Goal: Task Accomplishment & Management: Manage account settings

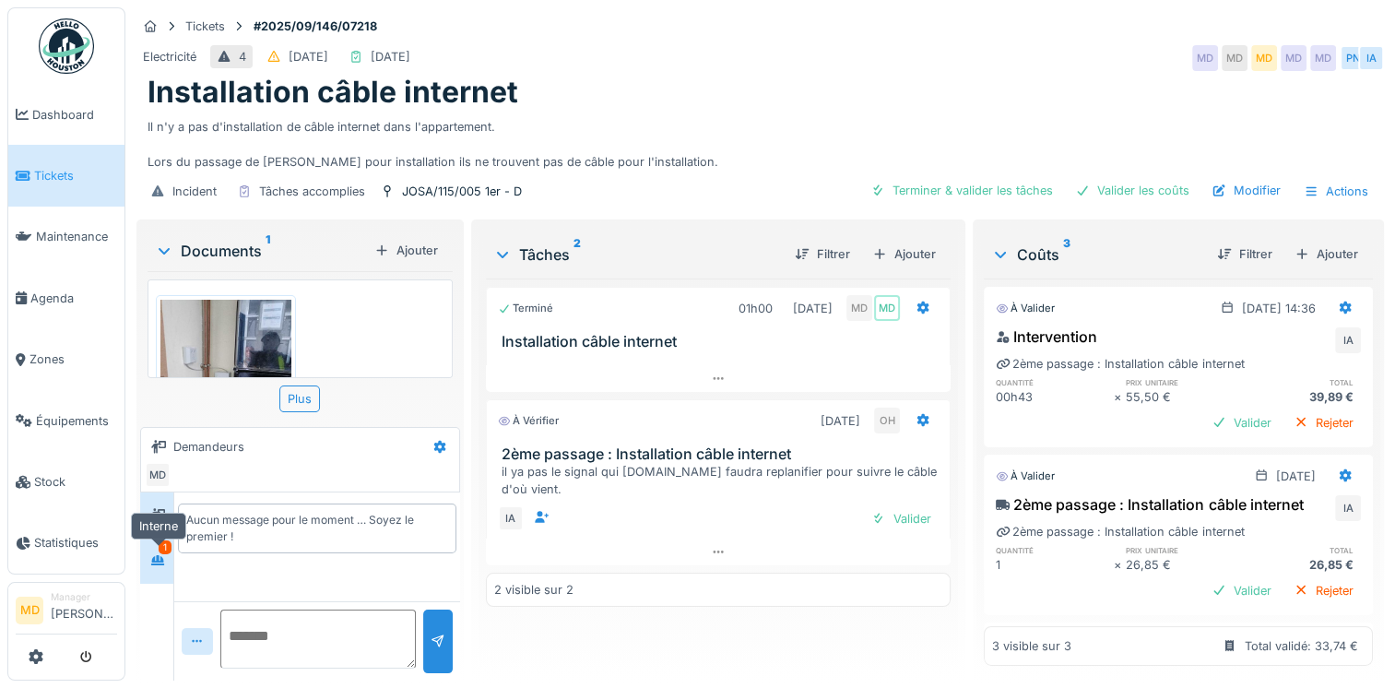
click at [158, 558] on icon at bounding box center [157, 560] width 13 height 10
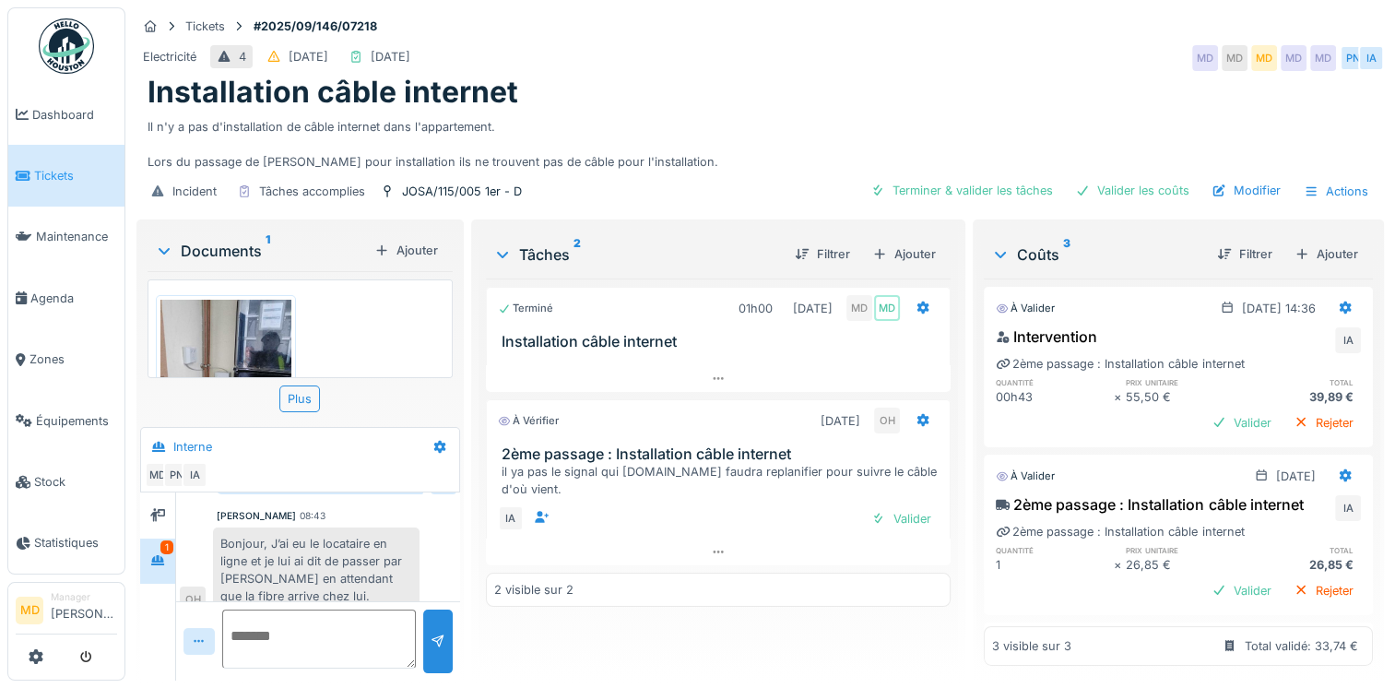
scroll to position [14, 0]
click at [153, 508] on icon at bounding box center [157, 514] width 15 height 13
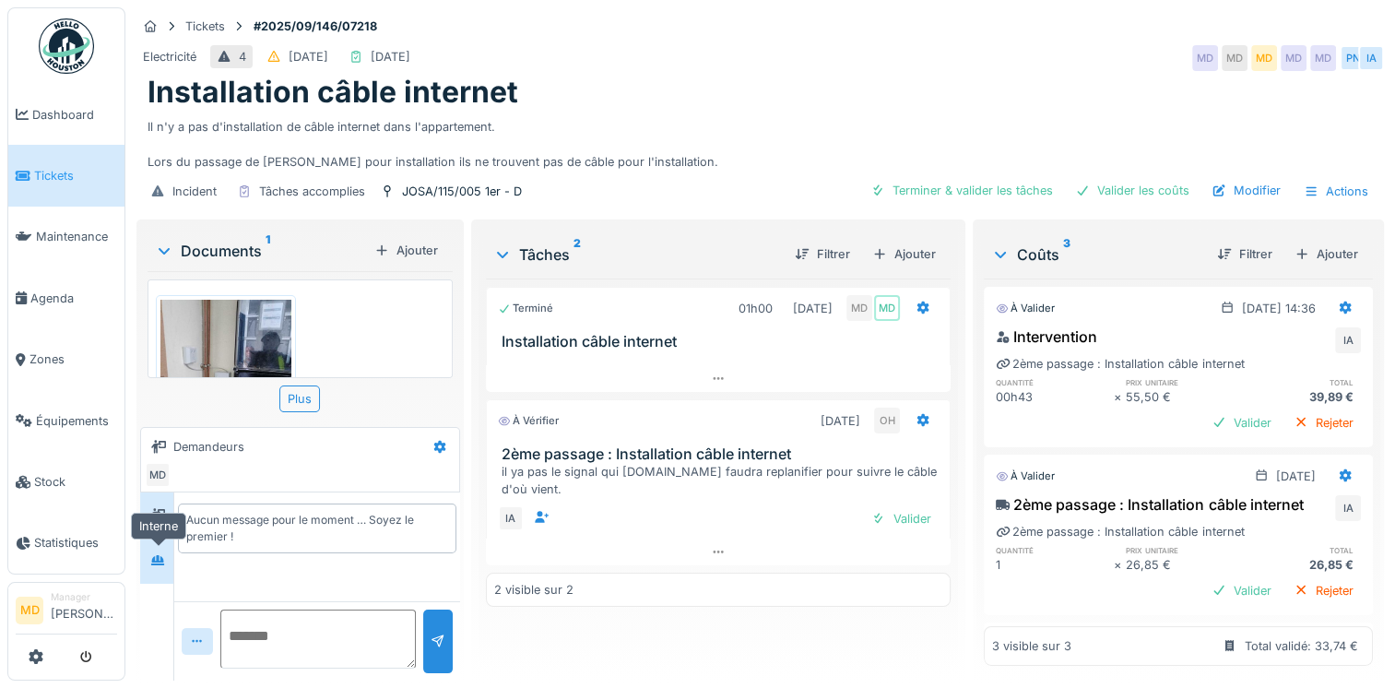
click at [159, 555] on icon at bounding box center [157, 560] width 13 height 10
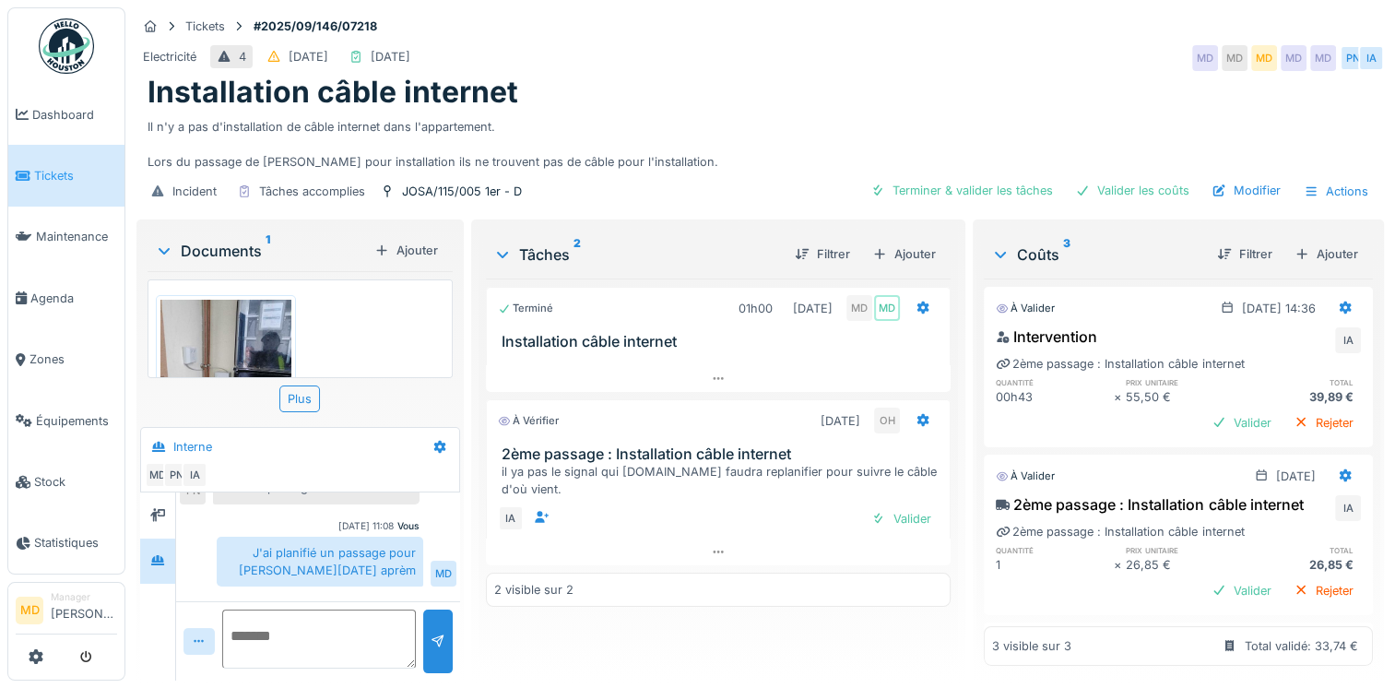
scroll to position [446, 0]
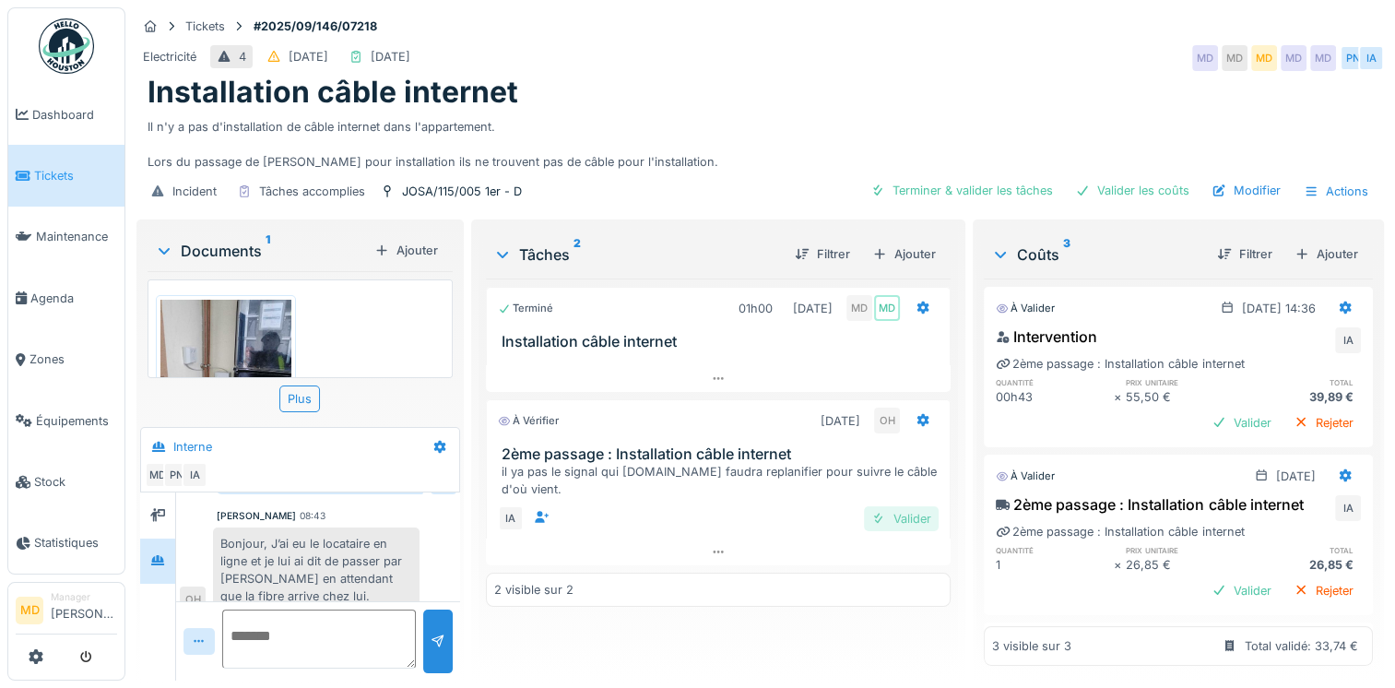
click at [892, 506] on div "Valider" at bounding box center [901, 518] width 75 height 25
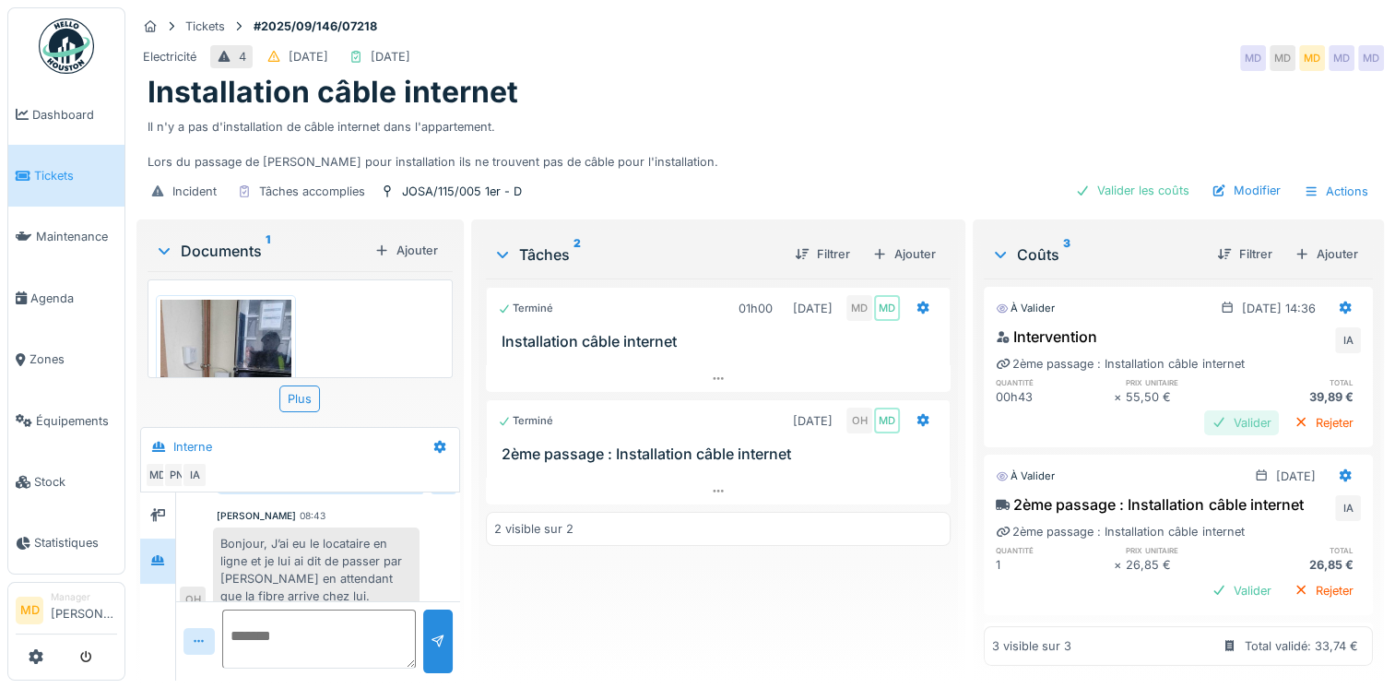
click at [1204, 410] on div "Valider" at bounding box center [1241, 422] width 75 height 25
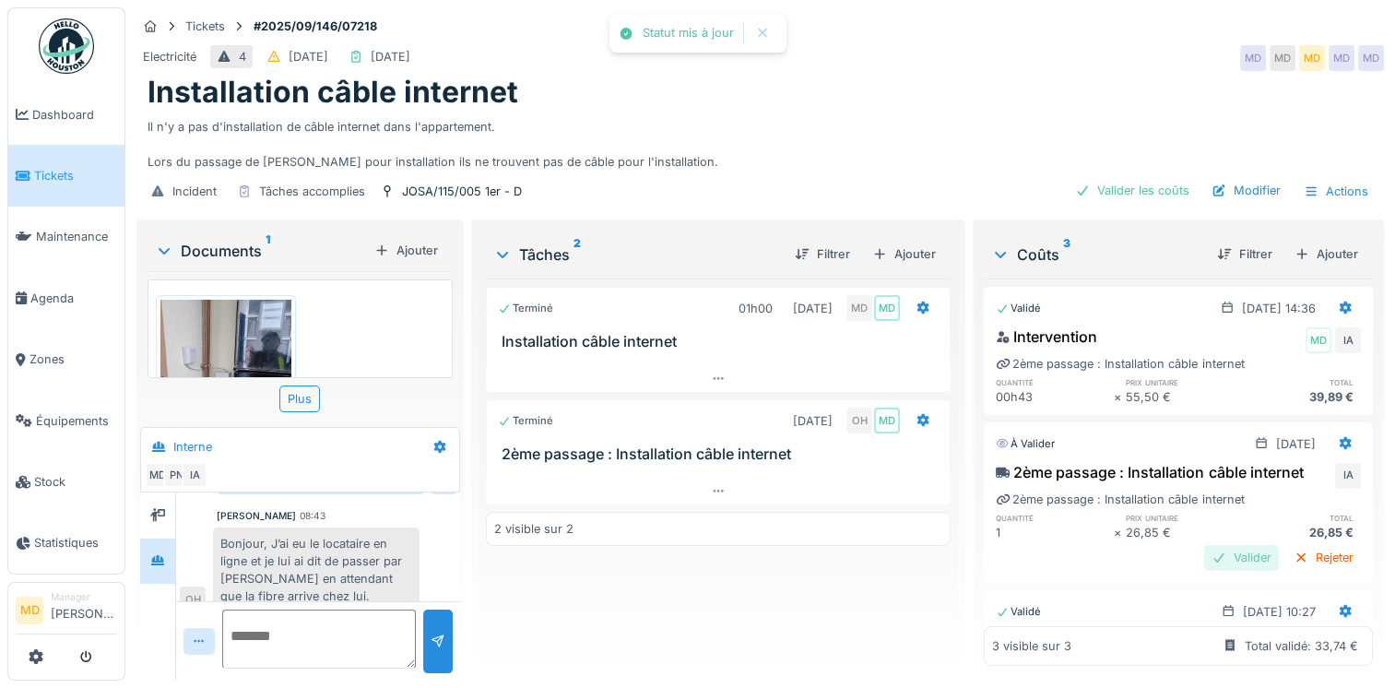
click at [1225, 568] on div "Valider" at bounding box center [1241, 557] width 75 height 25
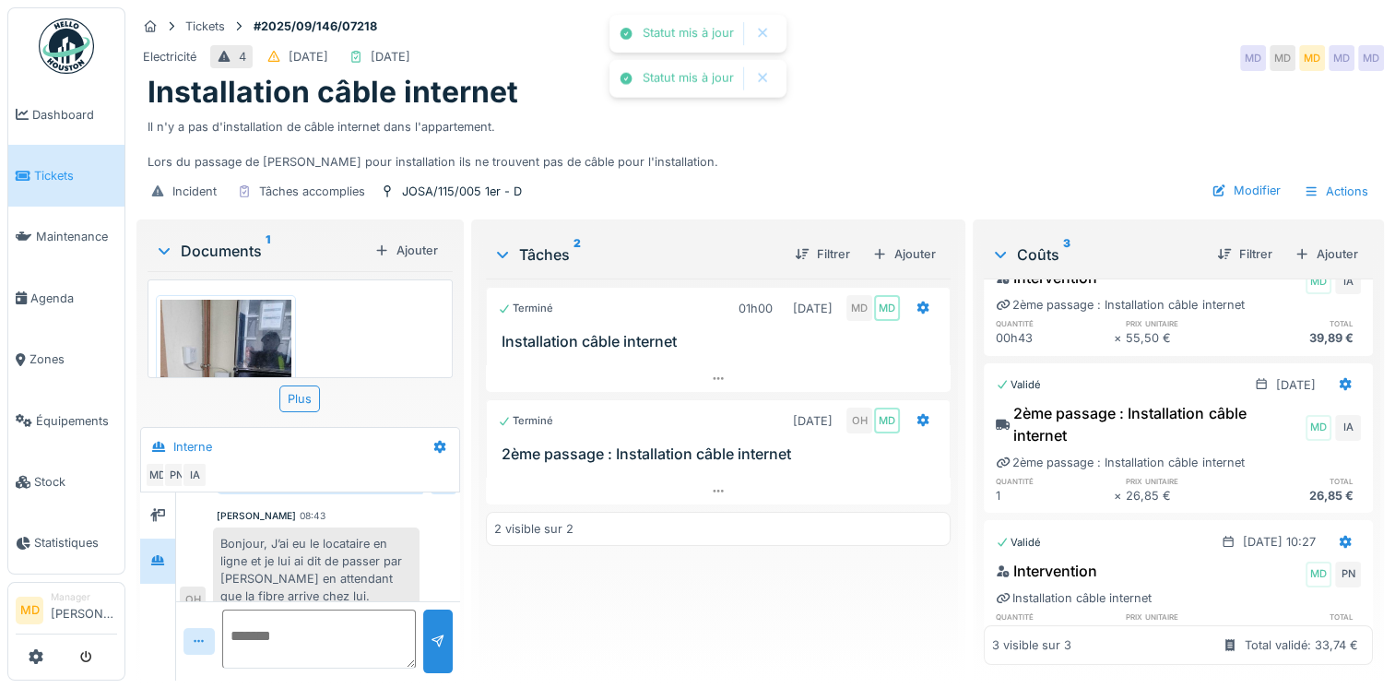
scroll to position [112, 0]
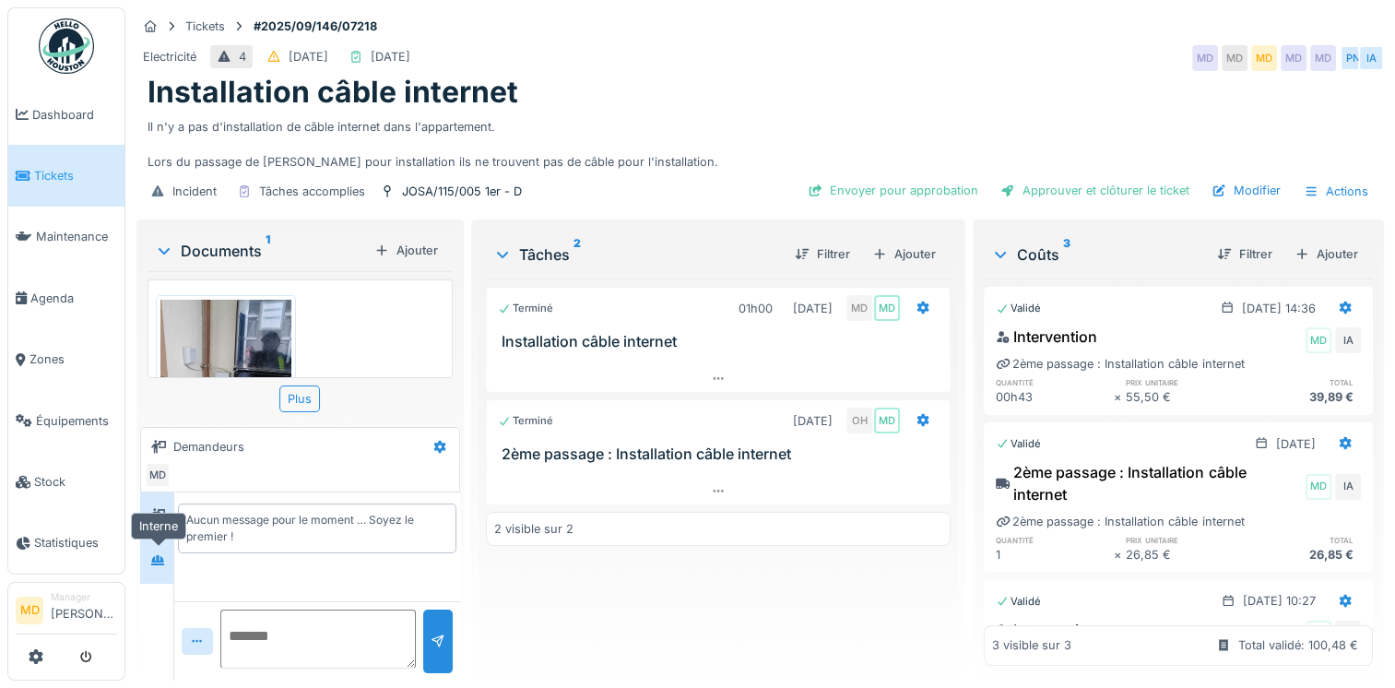
click at [155, 570] on div at bounding box center [158, 560] width 28 height 23
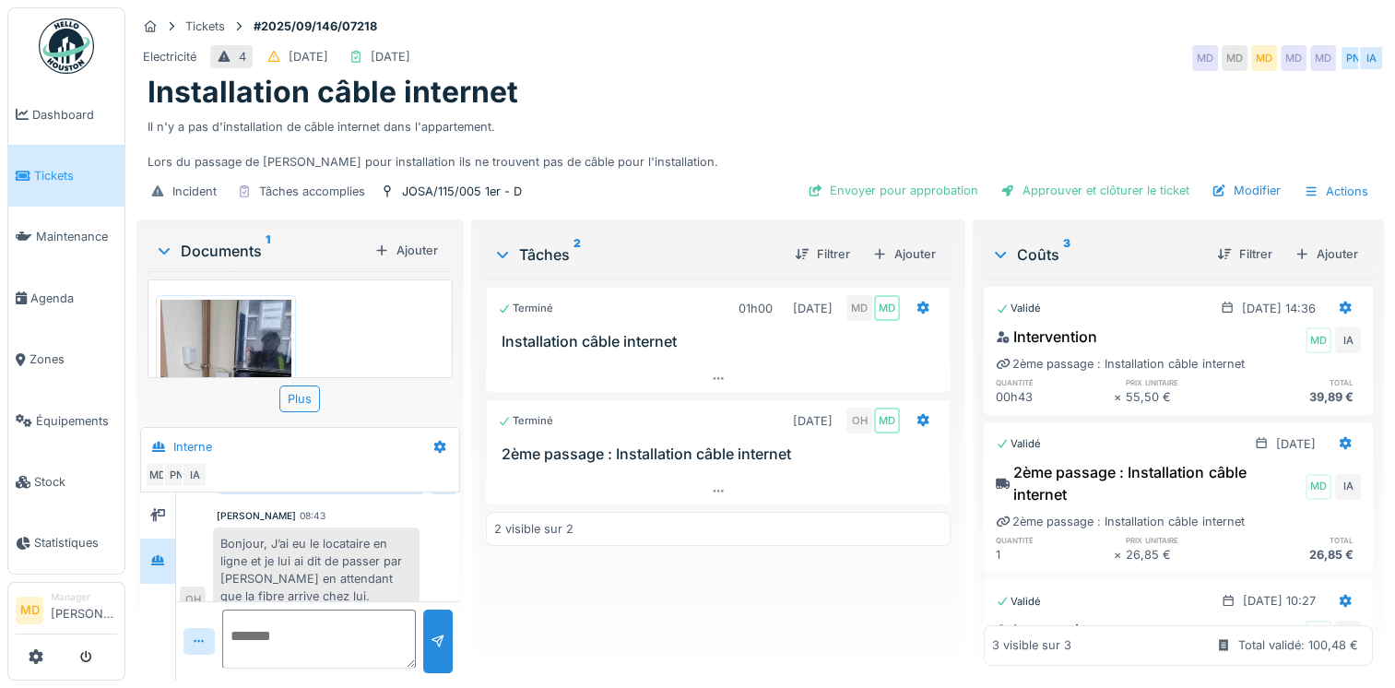
scroll to position [14, 0]
click at [291, 629] on textarea at bounding box center [319, 638] width 194 height 59
click at [350, 622] on textarea "**********" at bounding box center [319, 638] width 194 height 59
type textarea "**********"
click at [437, 614] on div at bounding box center [437, 641] width 29 height 64
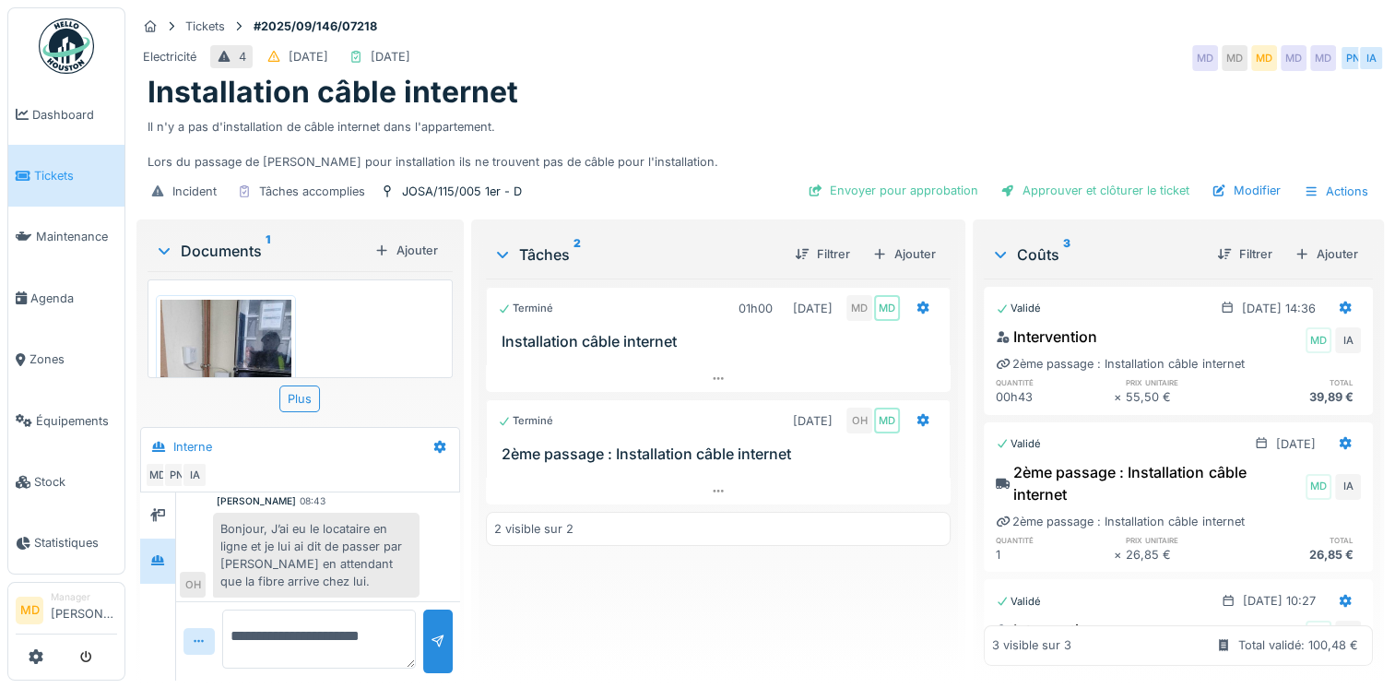
scroll to position [419, 0]
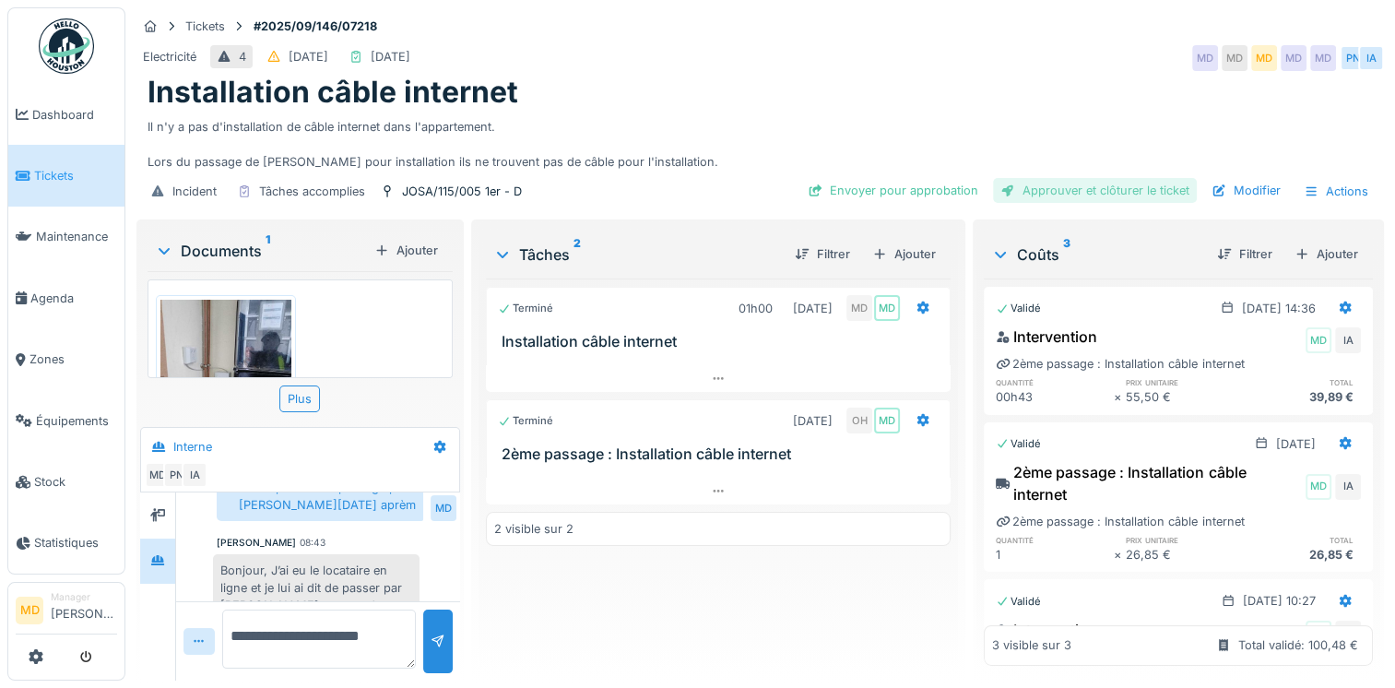
click at [1089, 178] on div "Approuver et clôturer le ticket" at bounding box center [1095, 190] width 204 height 25
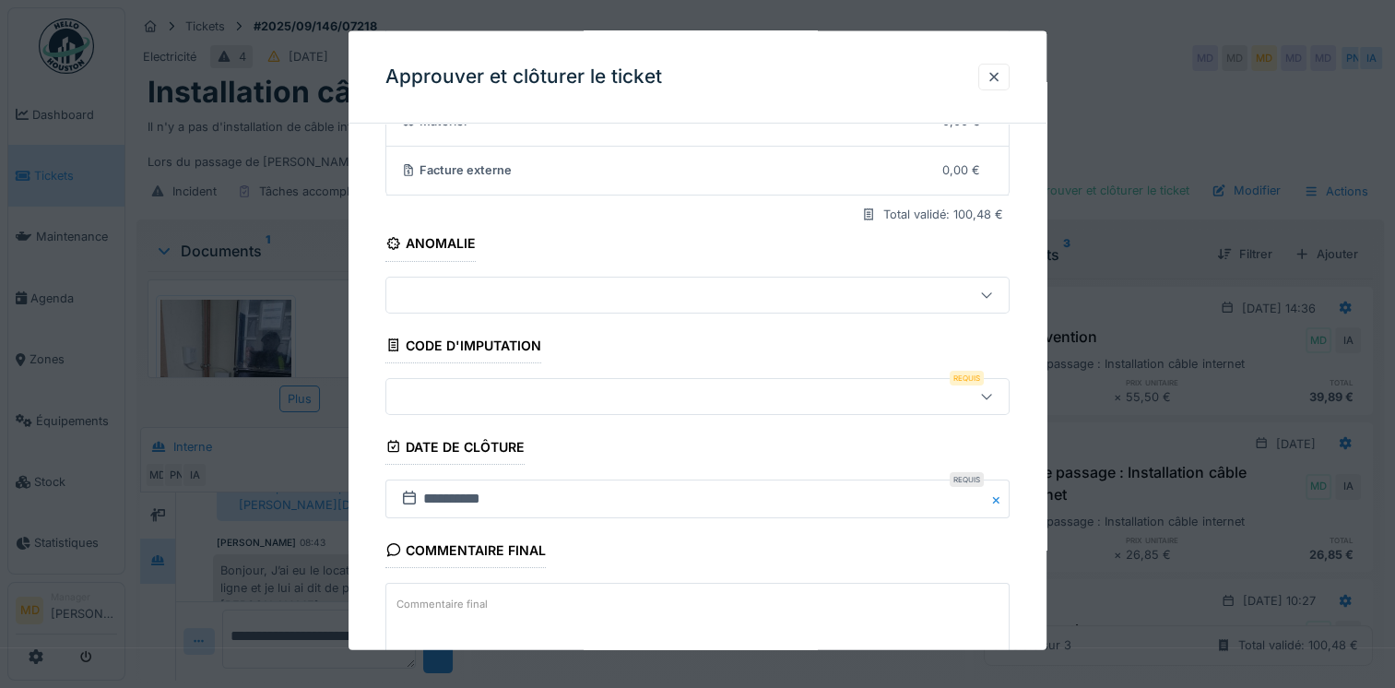
click at [459, 392] on div at bounding box center [660, 395] width 532 height 20
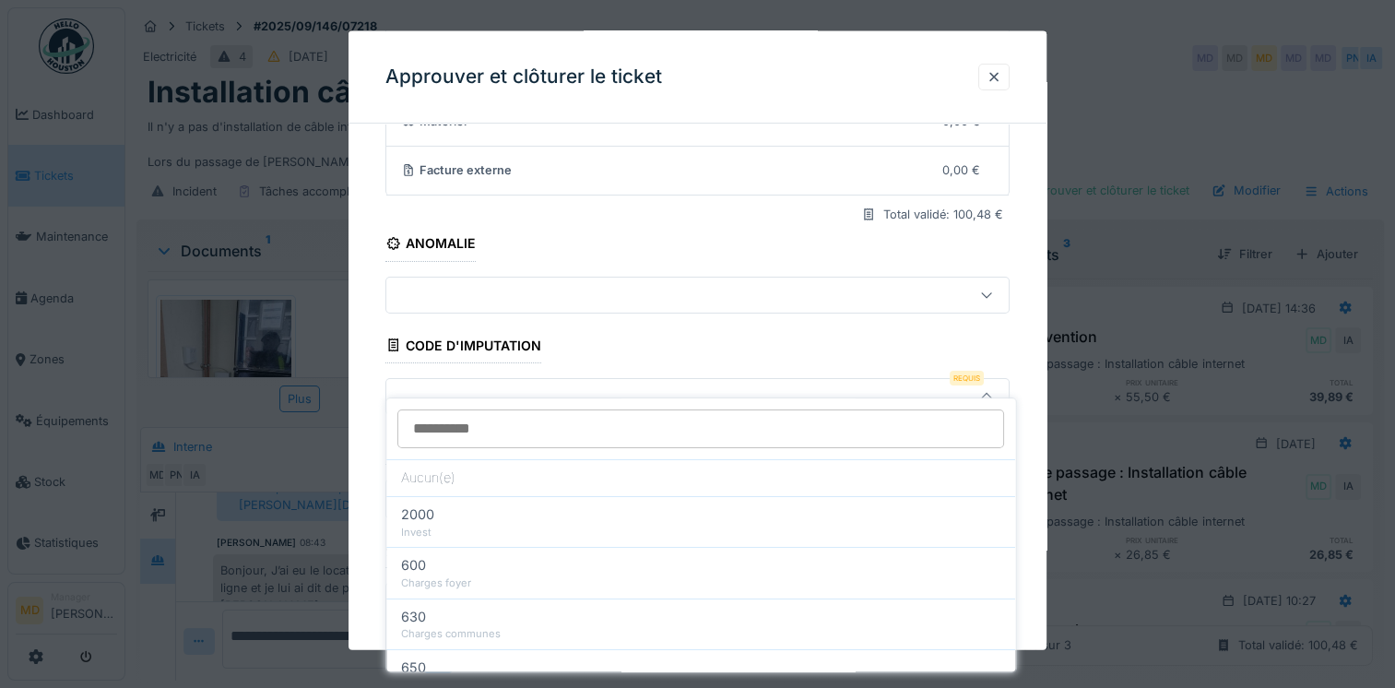
scroll to position [237, 0]
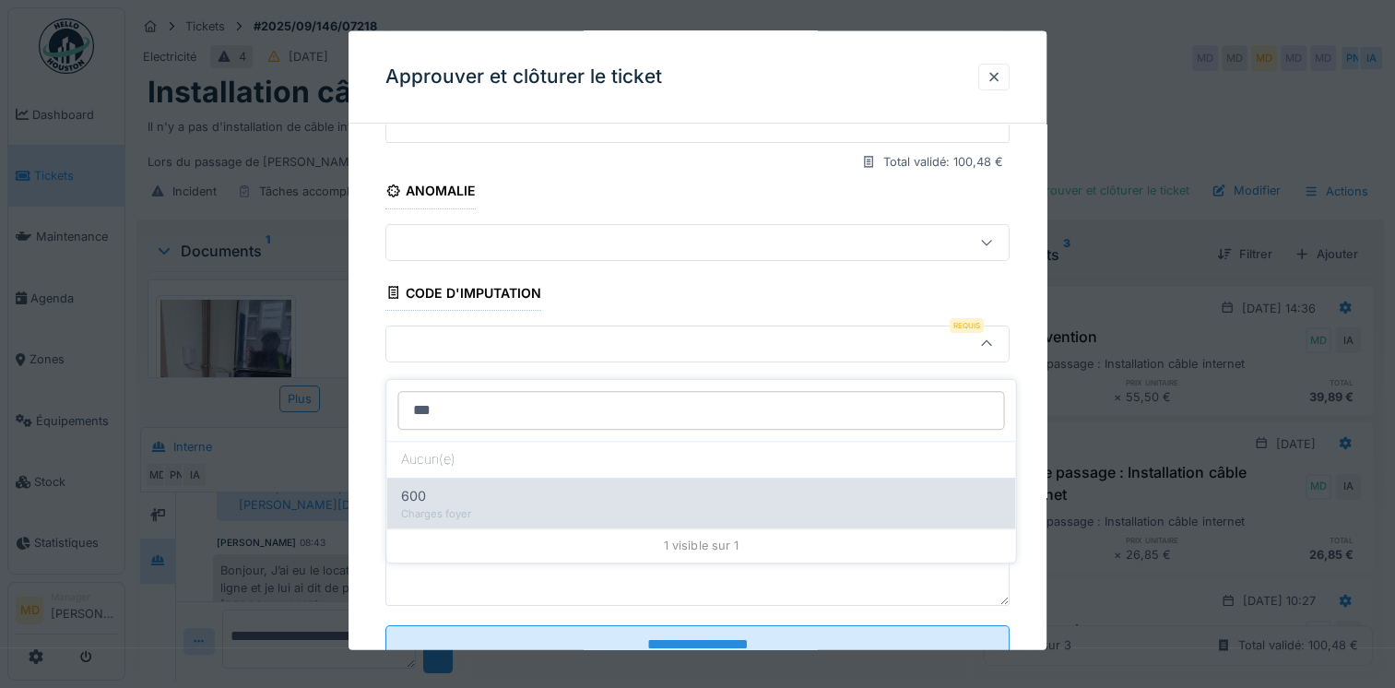
type input "***"
click at [458, 506] on div "Charges foyer" at bounding box center [700, 514] width 599 height 16
type input "***"
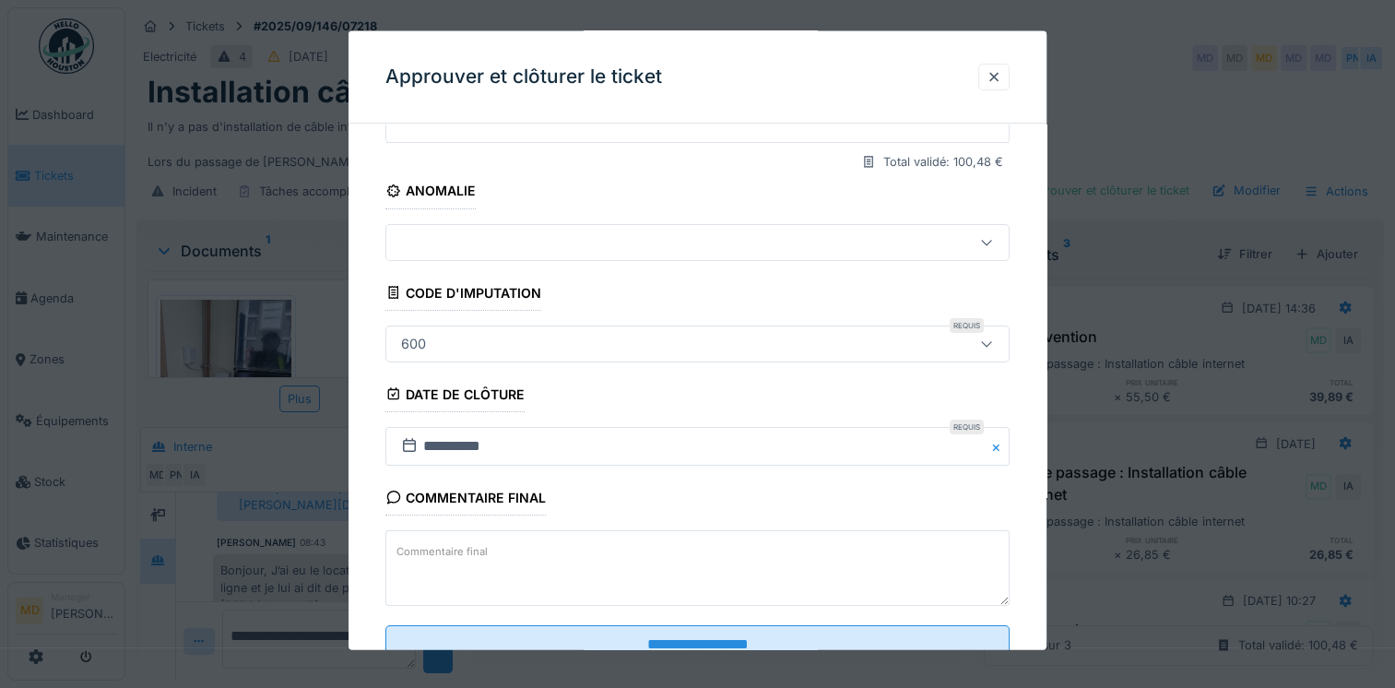
scroll to position [298, 0]
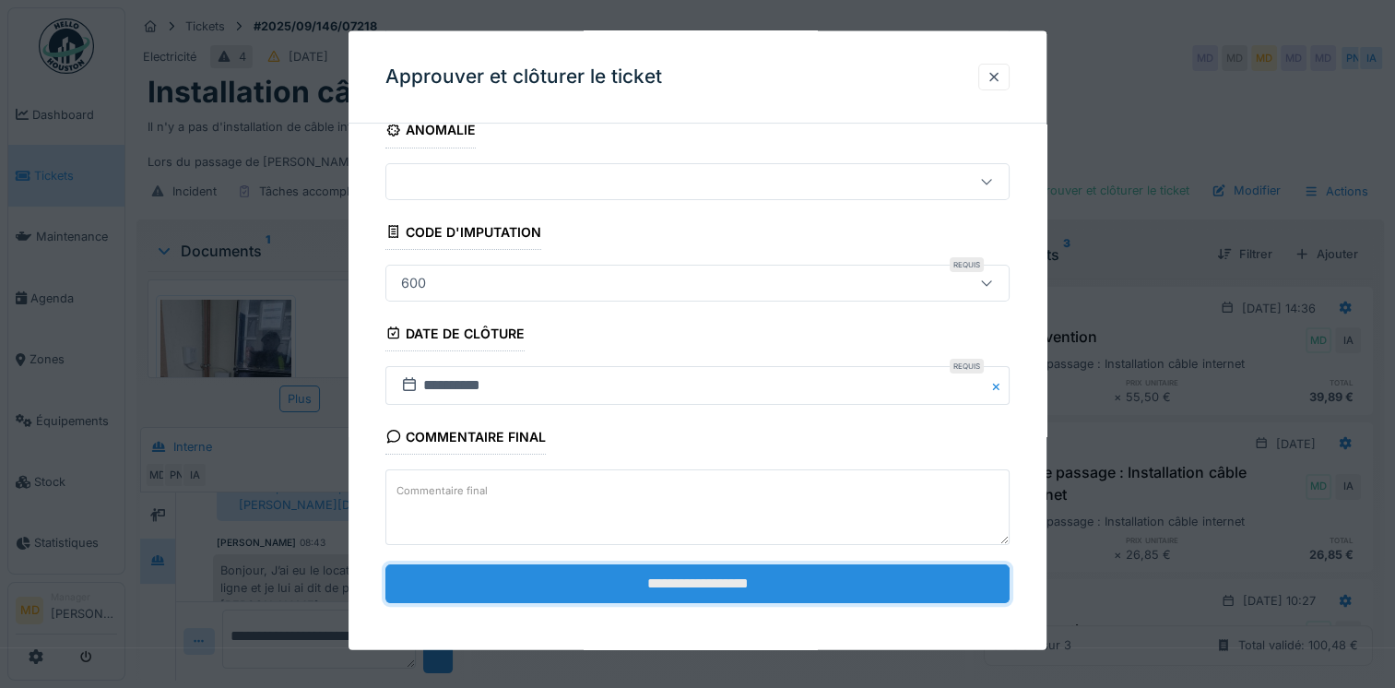
click at [686, 581] on input "**********" at bounding box center [697, 583] width 624 height 39
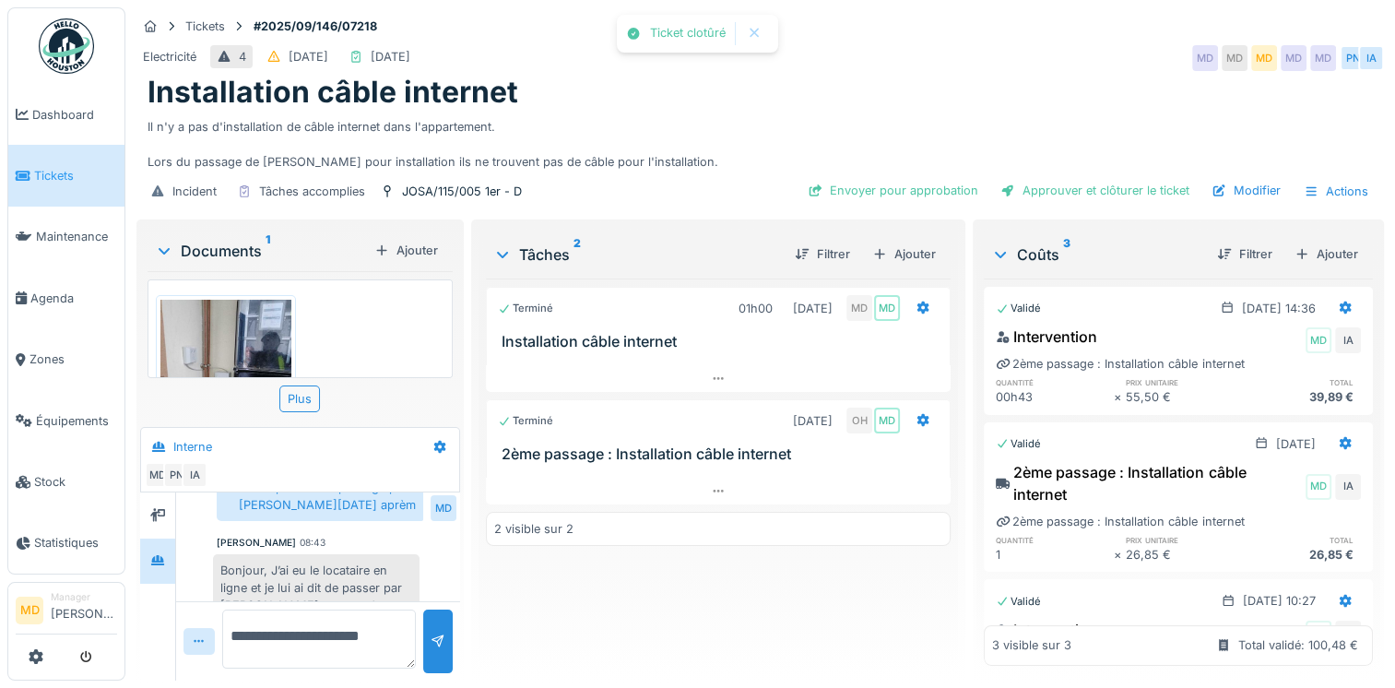
scroll to position [542, 0]
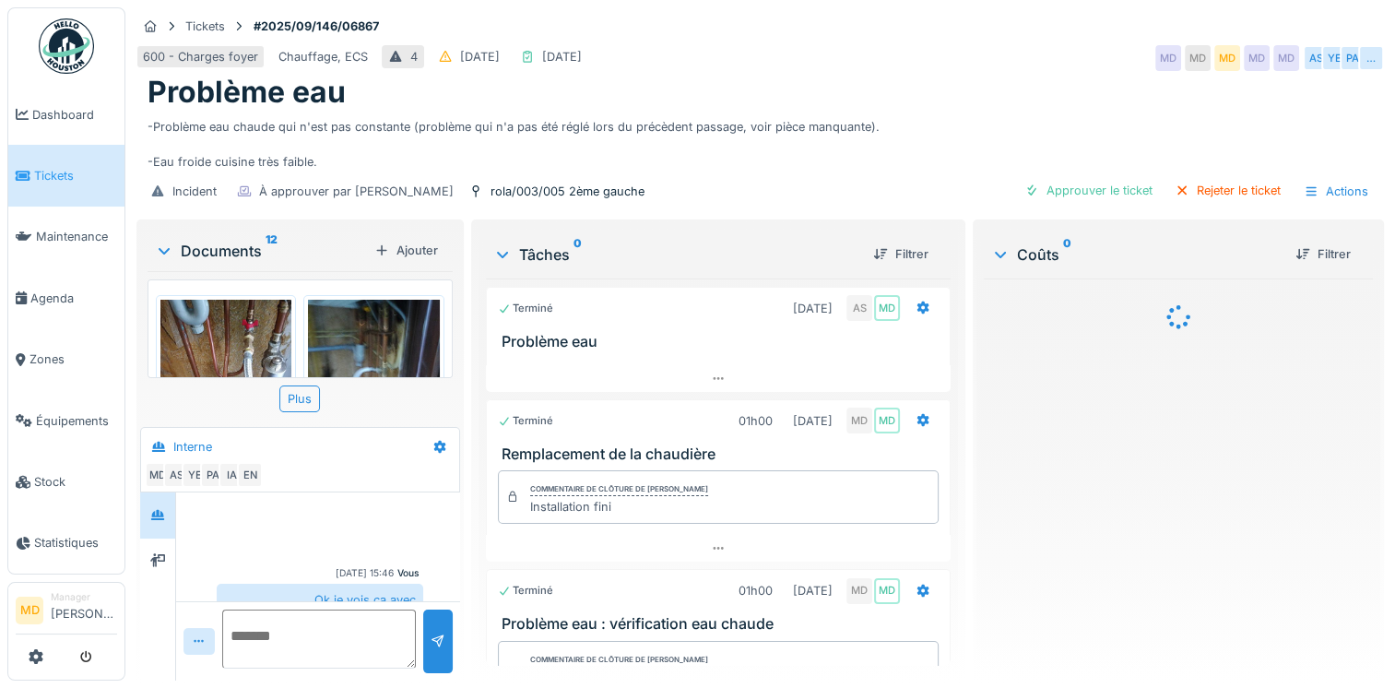
scroll to position [978, 0]
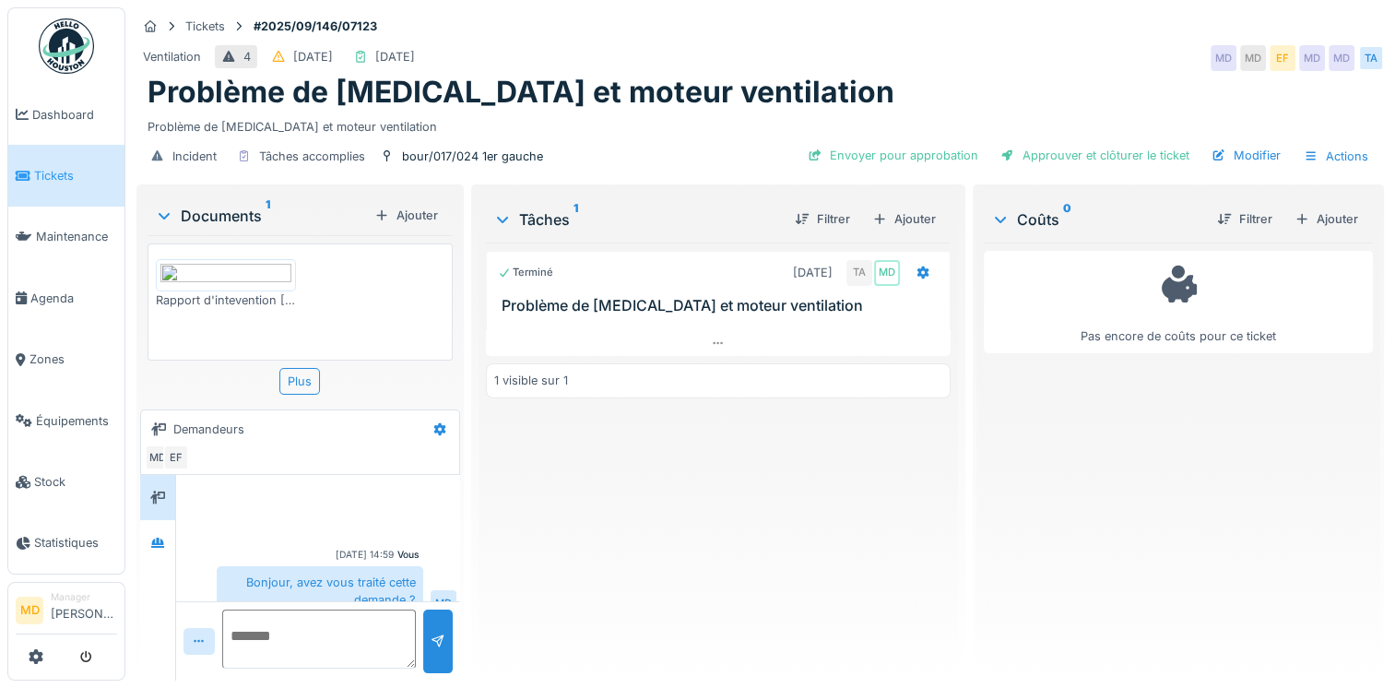
scroll to position [21, 0]
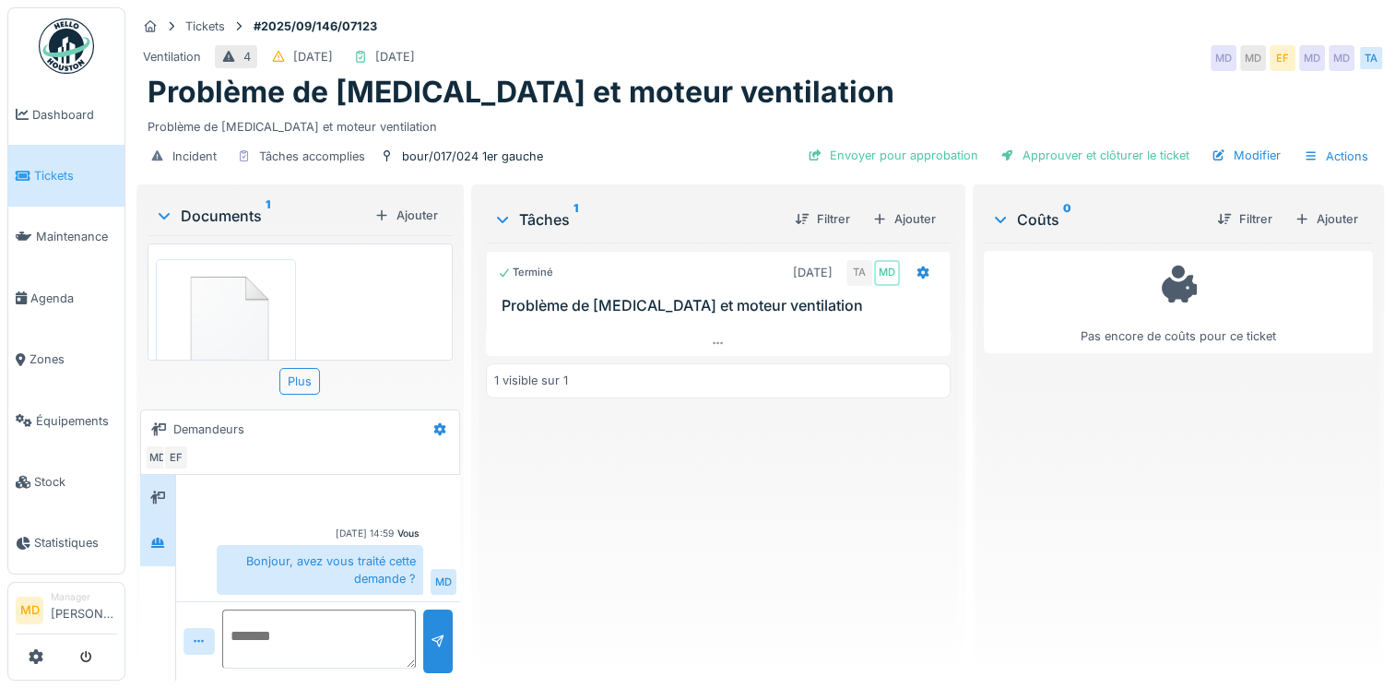
click at [160, 539] on icon at bounding box center [157, 542] width 13 height 10
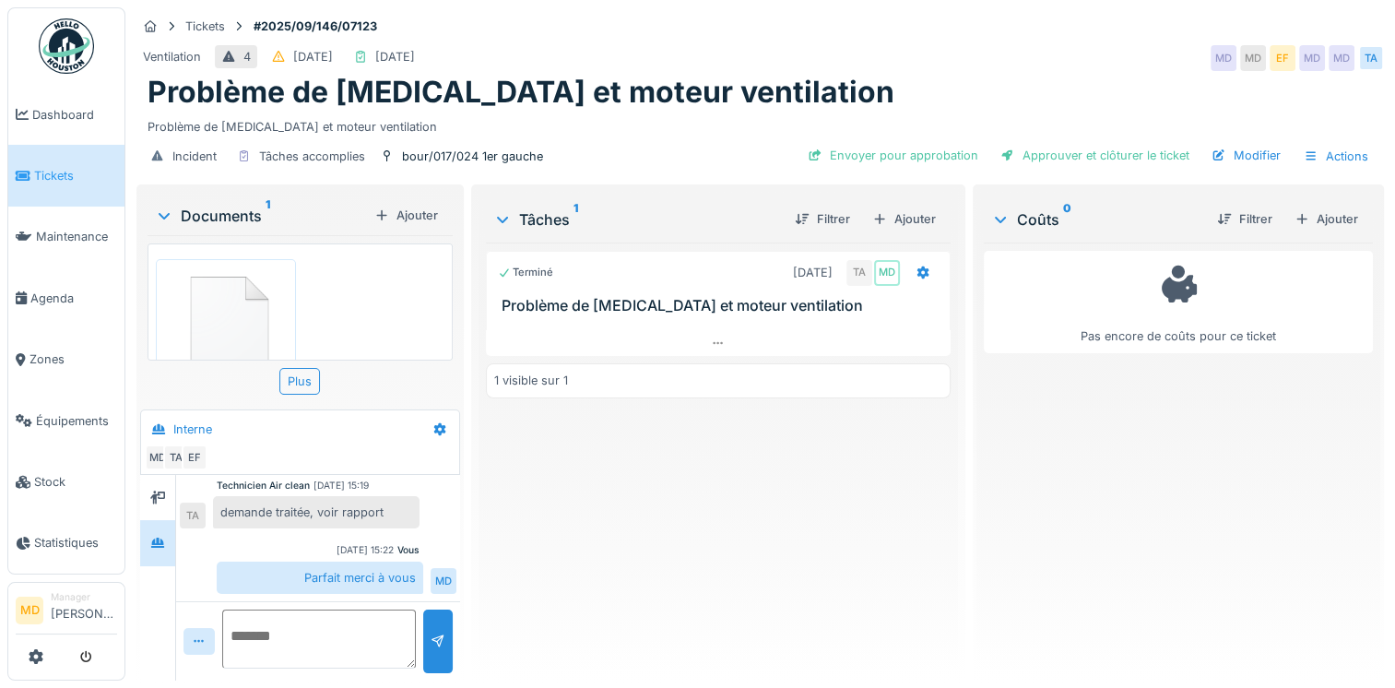
scroll to position [14, 0]
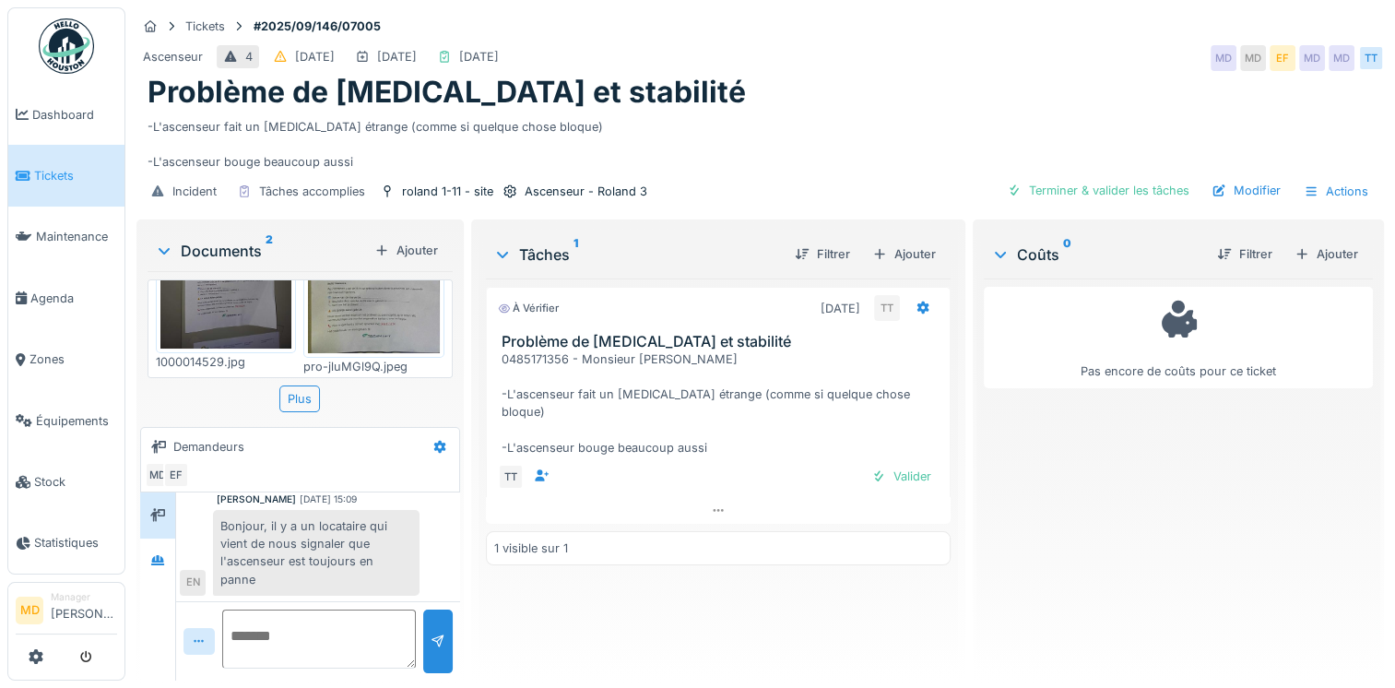
scroll to position [14, 0]
click at [170, 549] on div at bounding box center [158, 560] width 28 height 23
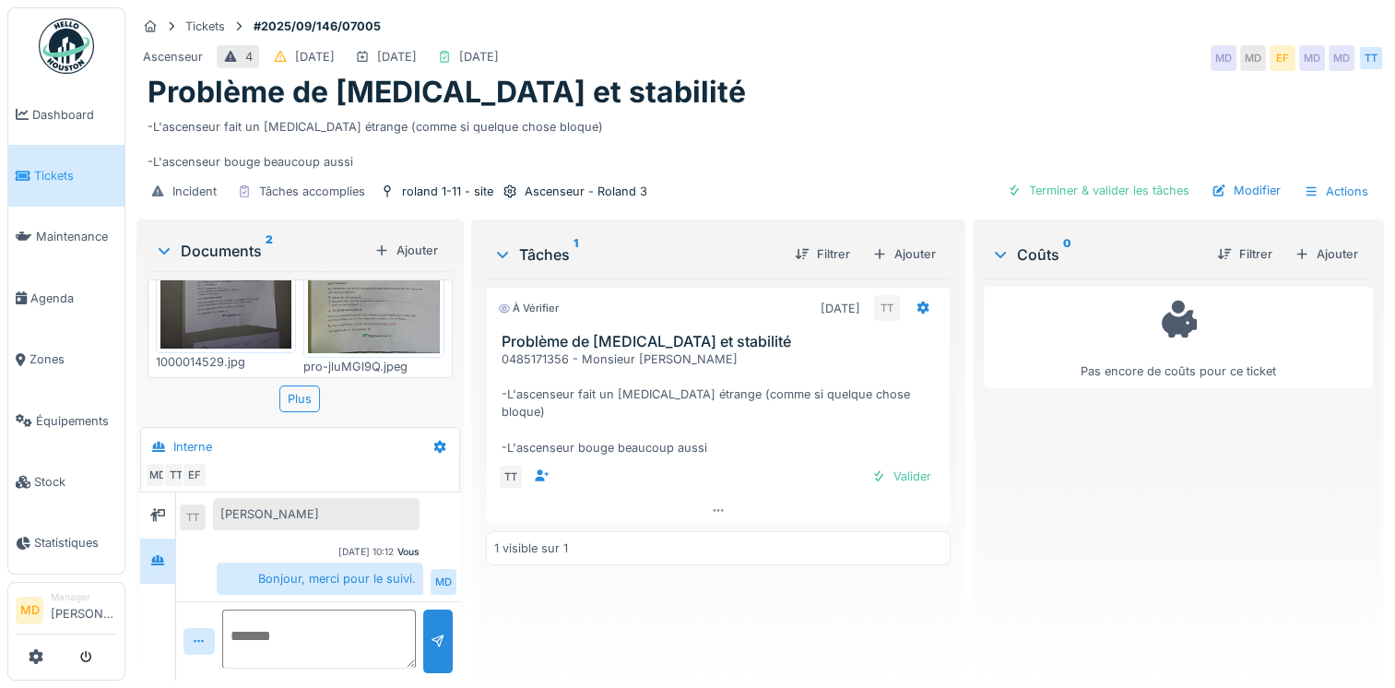
scroll to position [1054, 0]
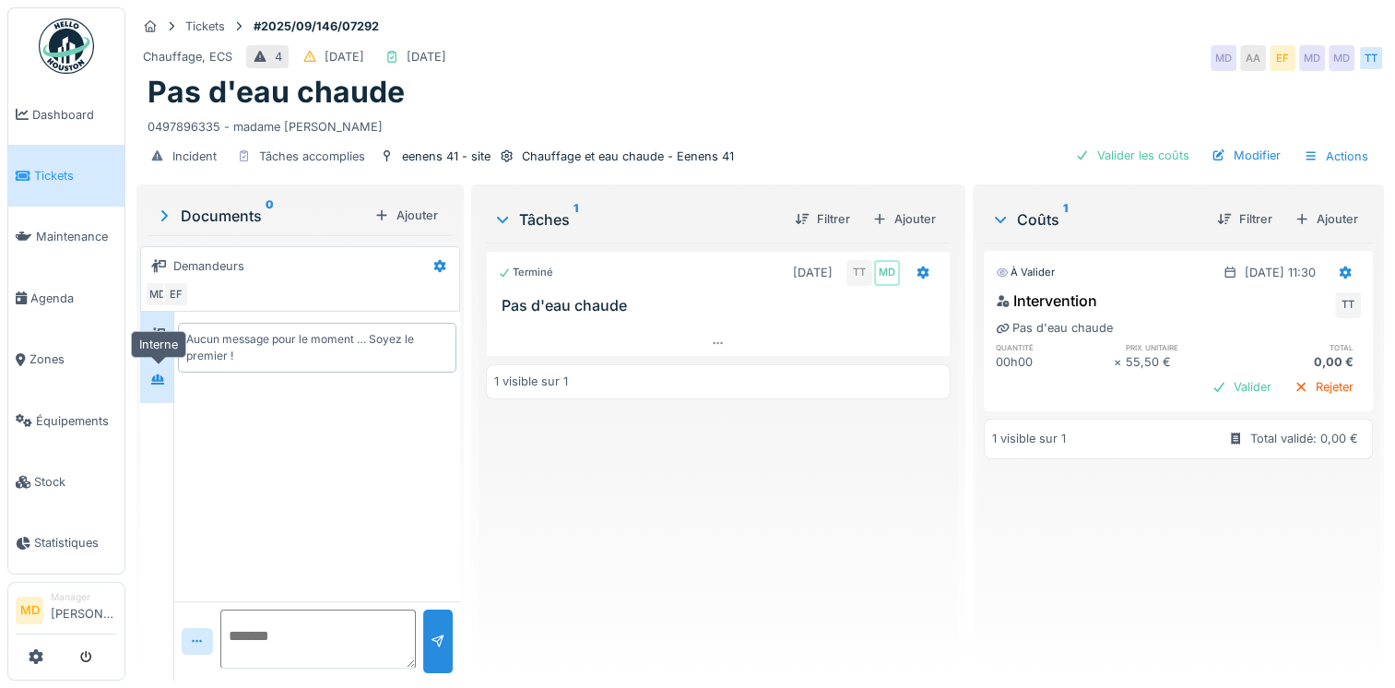
click at [152, 379] on icon at bounding box center [157, 379] width 13 height 10
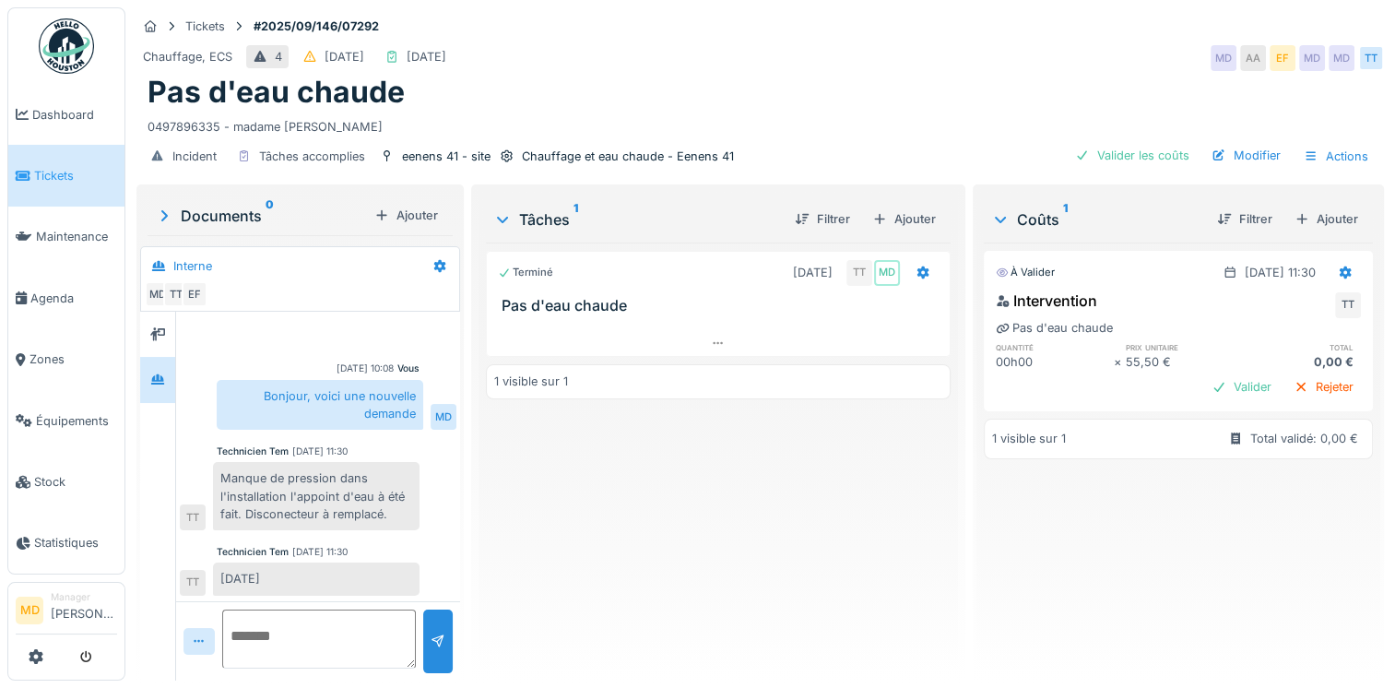
scroll to position [22, 0]
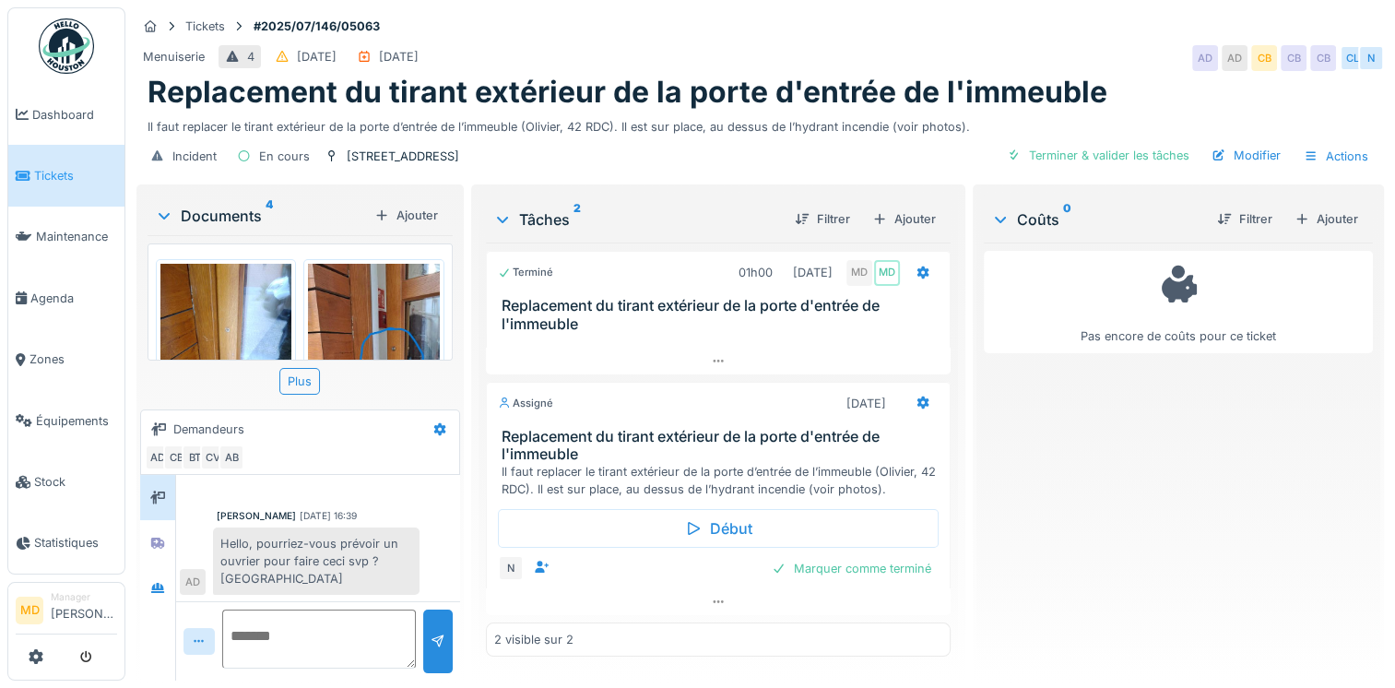
scroll to position [14, 0]
click at [711, 595] on icon at bounding box center [718, 601] width 15 height 12
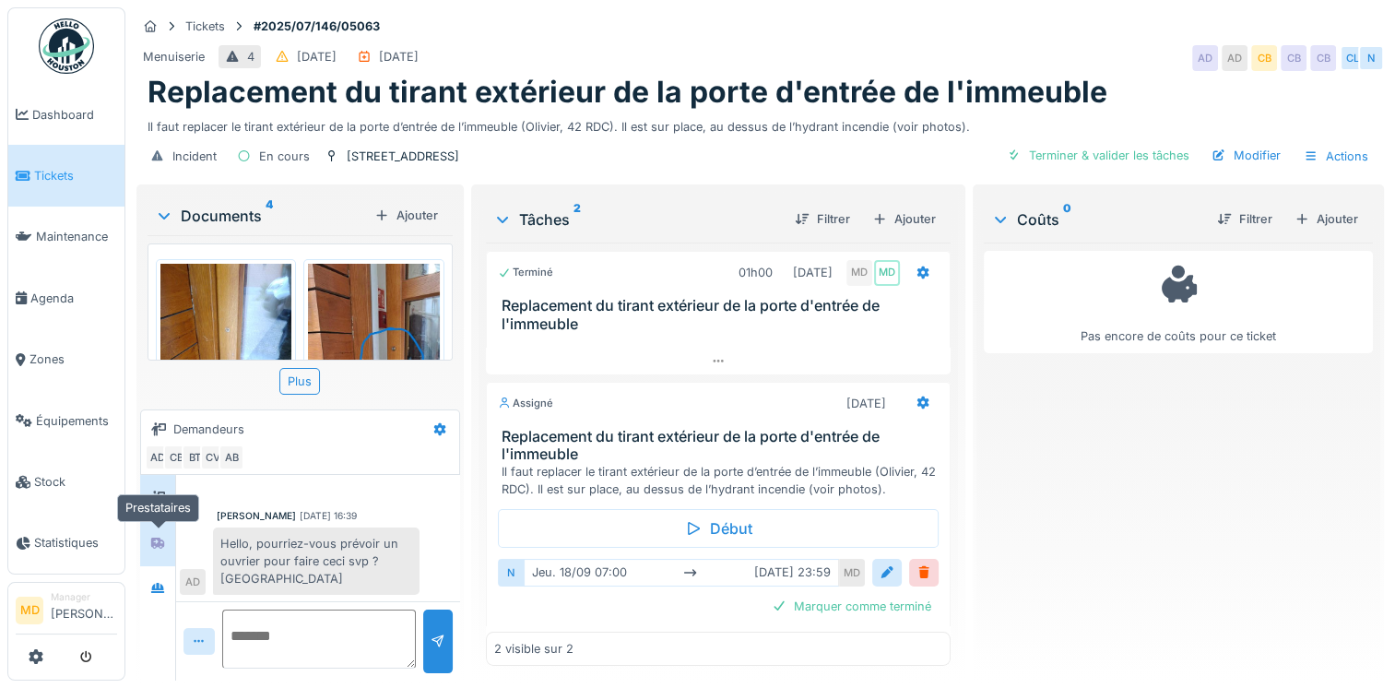
click at [157, 527] on div at bounding box center [158, 542] width 28 height 30
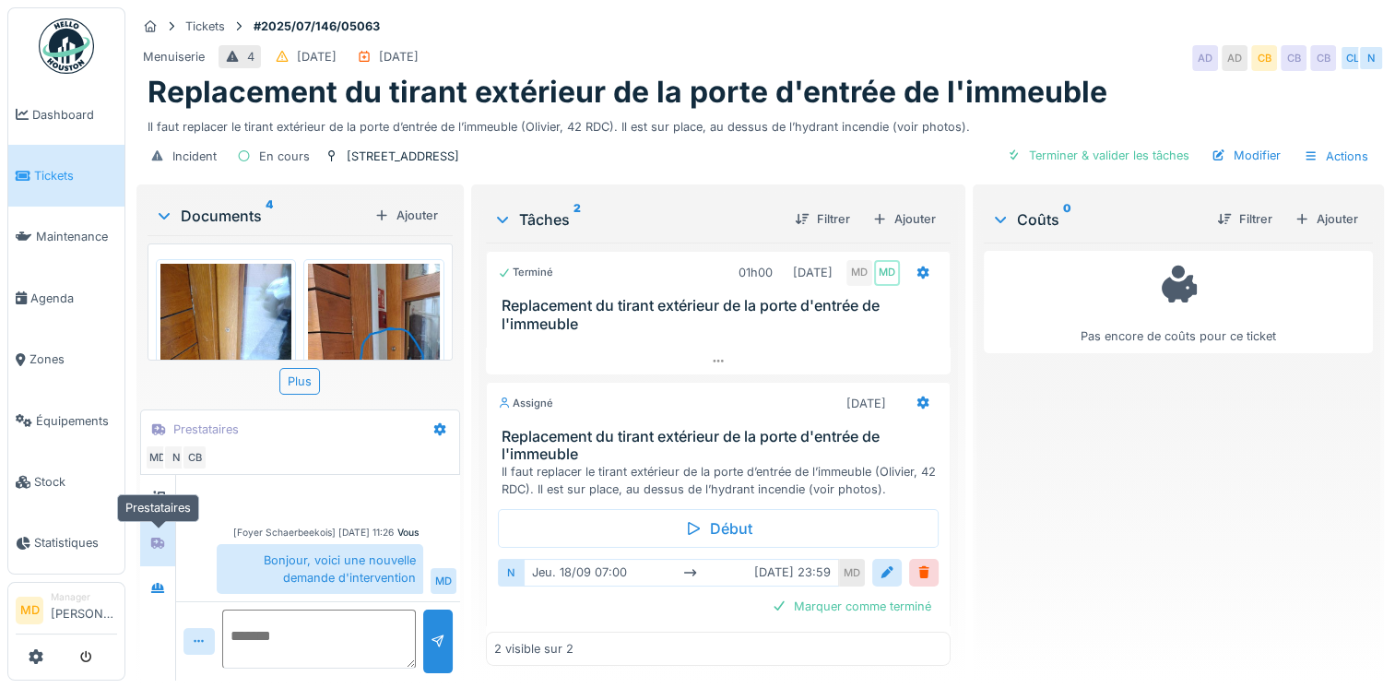
scroll to position [35, 0]
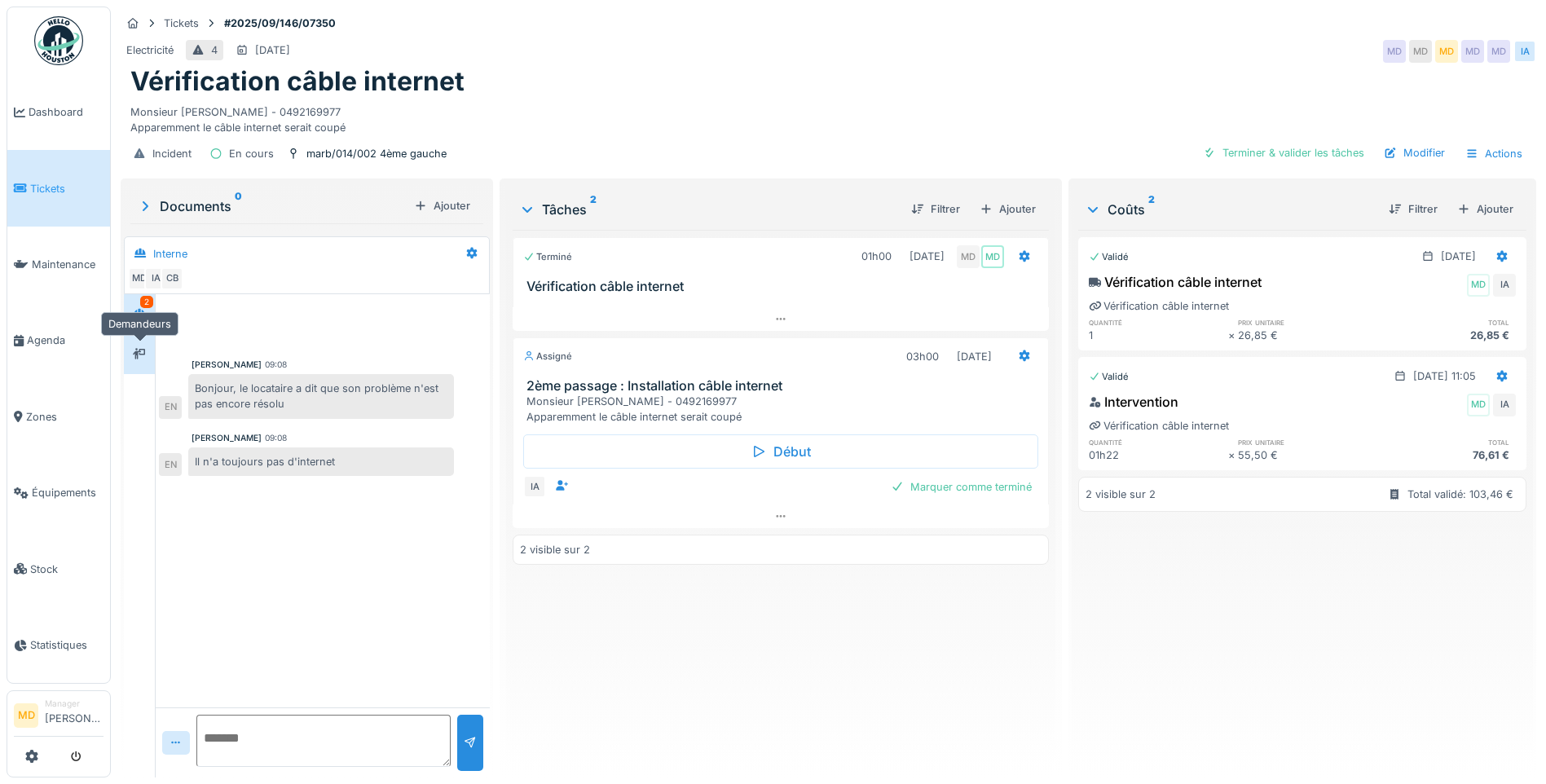
click at [130, 349] on div at bounding box center [140, 354] width 25 height 20
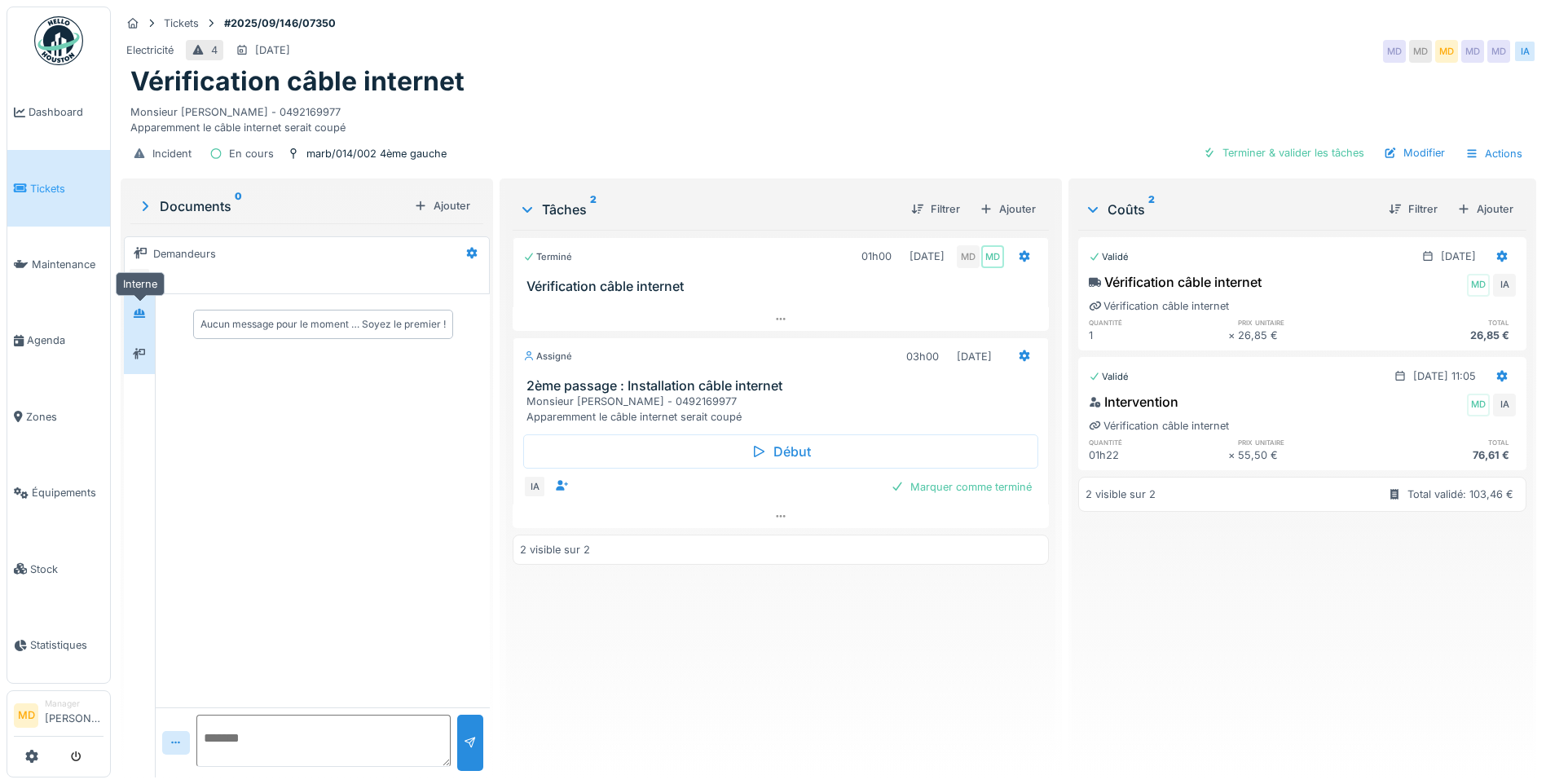
click at [145, 313] on icon at bounding box center [139, 313] width 11 height 9
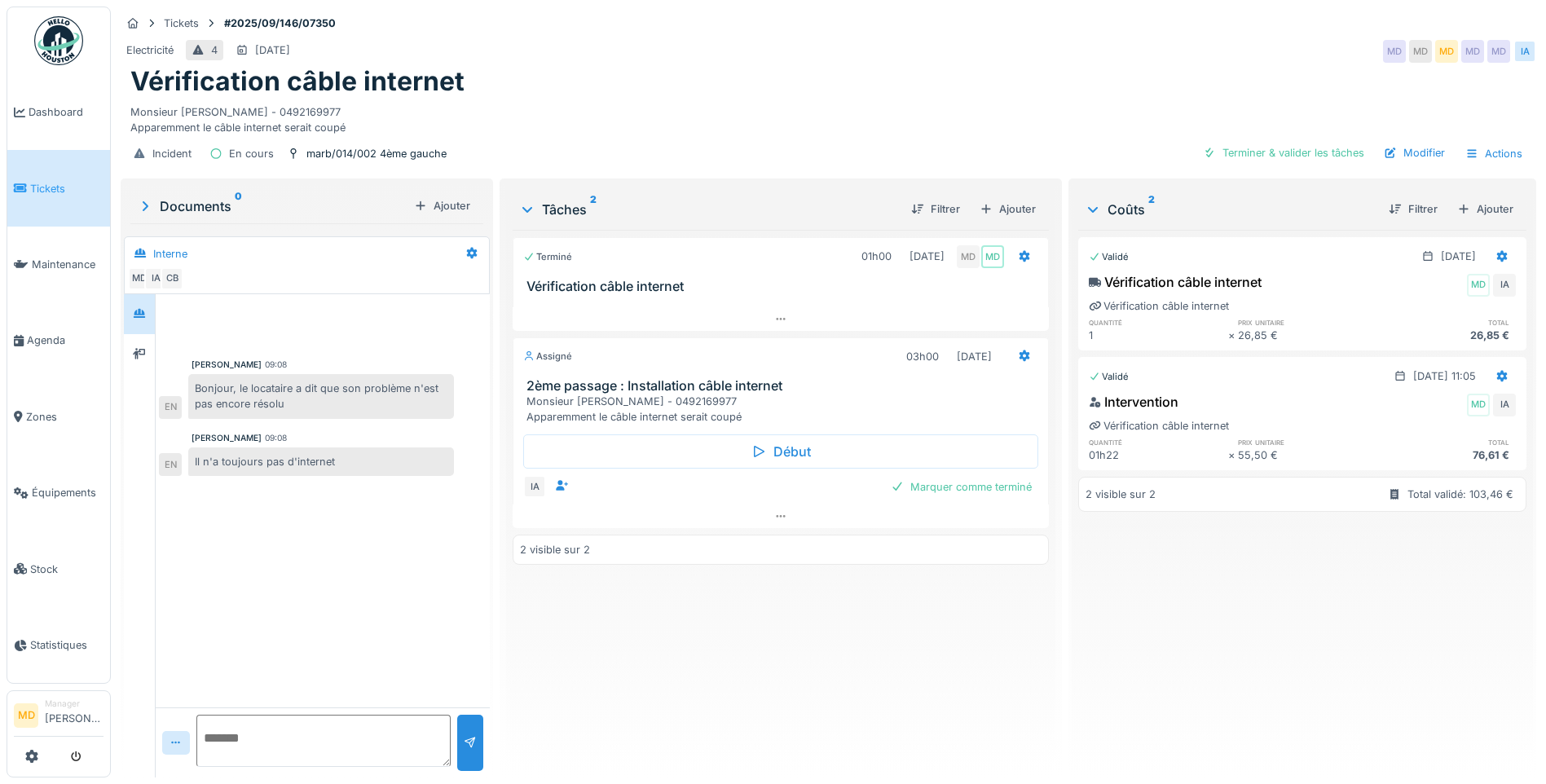
click at [331, 742] on textarea at bounding box center [324, 740] width 255 height 52
click at [776, 521] on icon at bounding box center [781, 516] width 13 height 11
click at [401, 729] on textarea "**********" at bounding box center [324, 740] width 255 height 52
type textarea "**********"
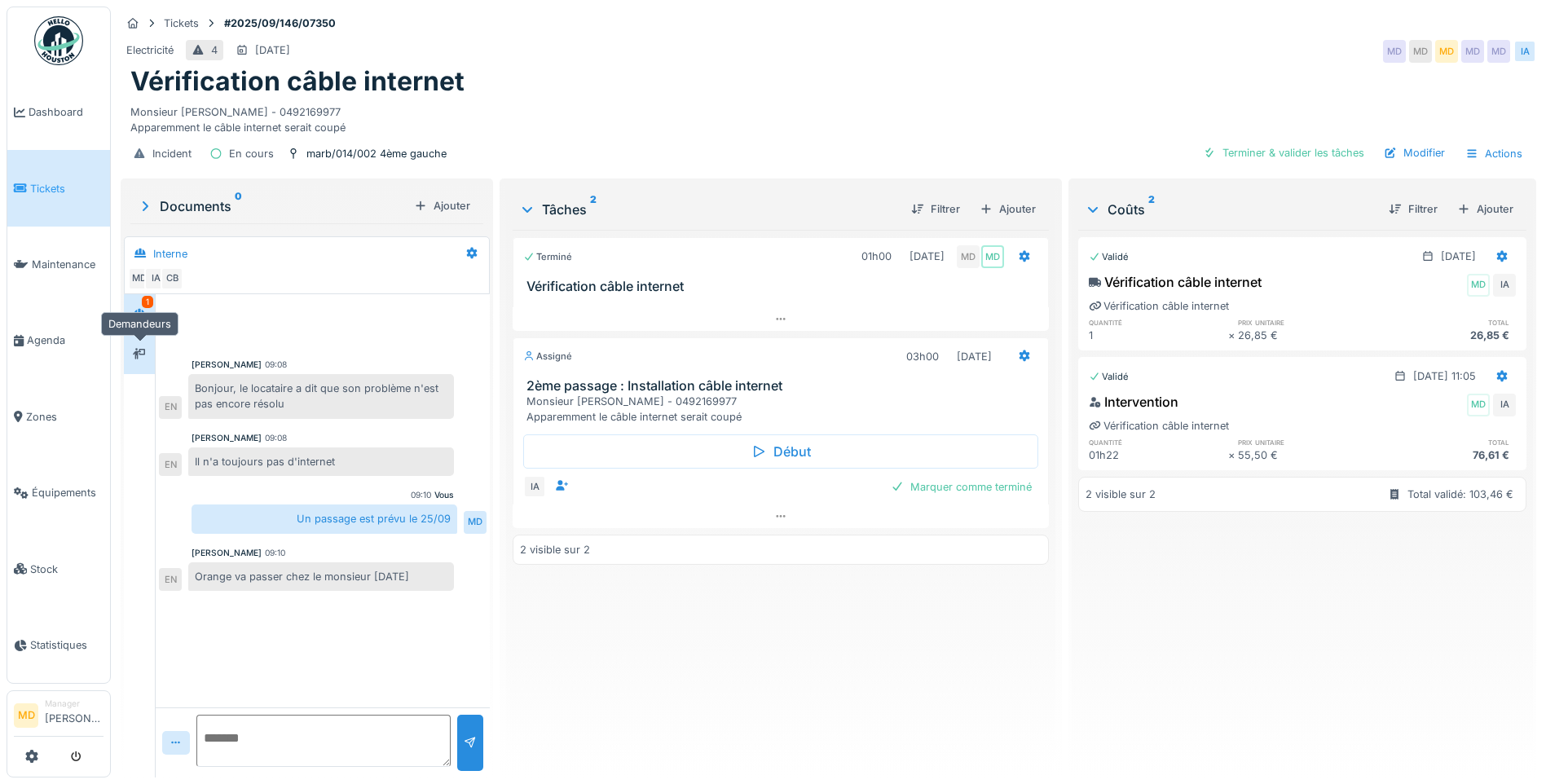
click at [151, 362] on div at bounding box center [140, 354] width 25 height 20
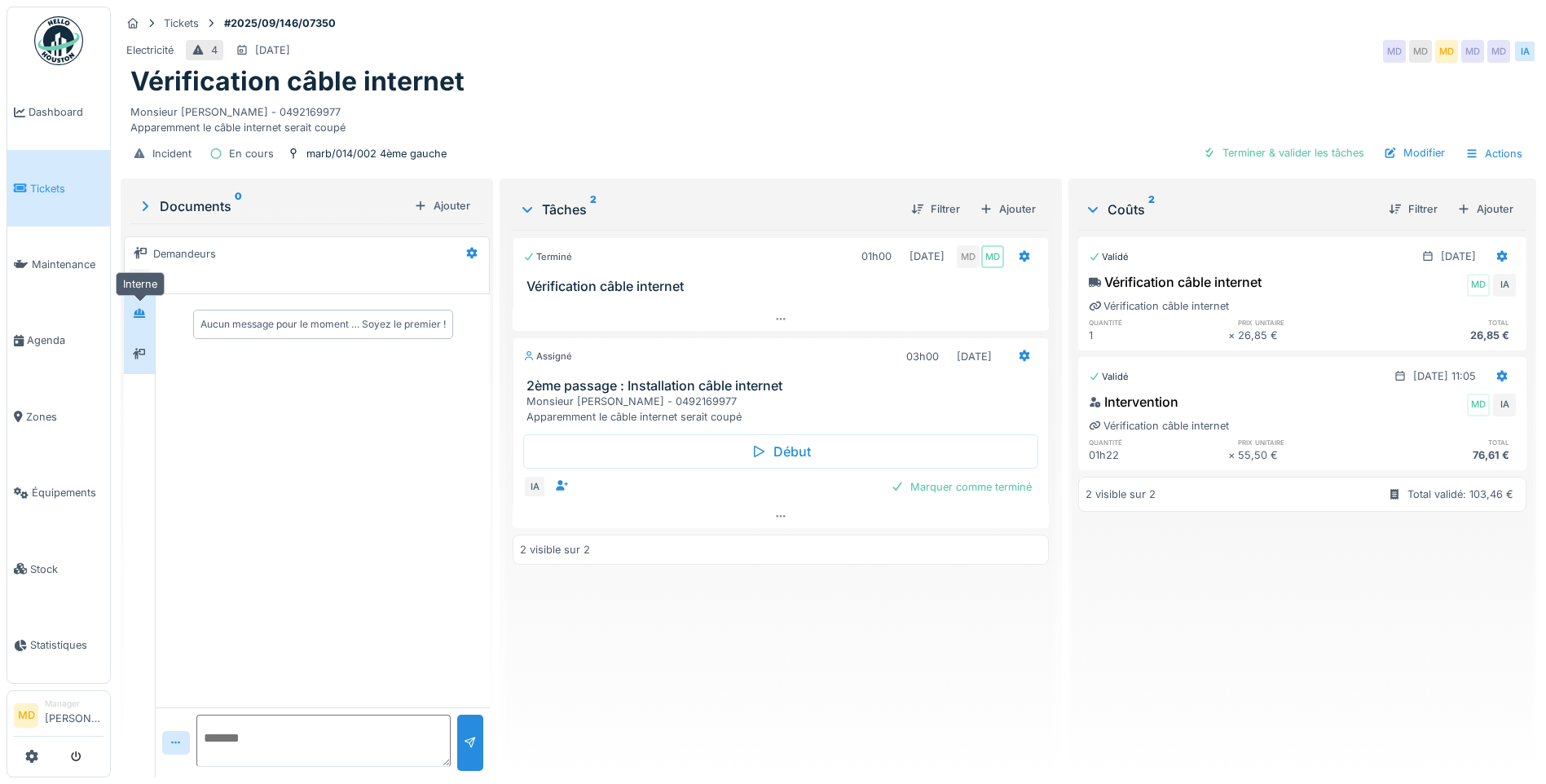
click at [144, 311] on icon at bounding box center [139, 313] width 11 height 9
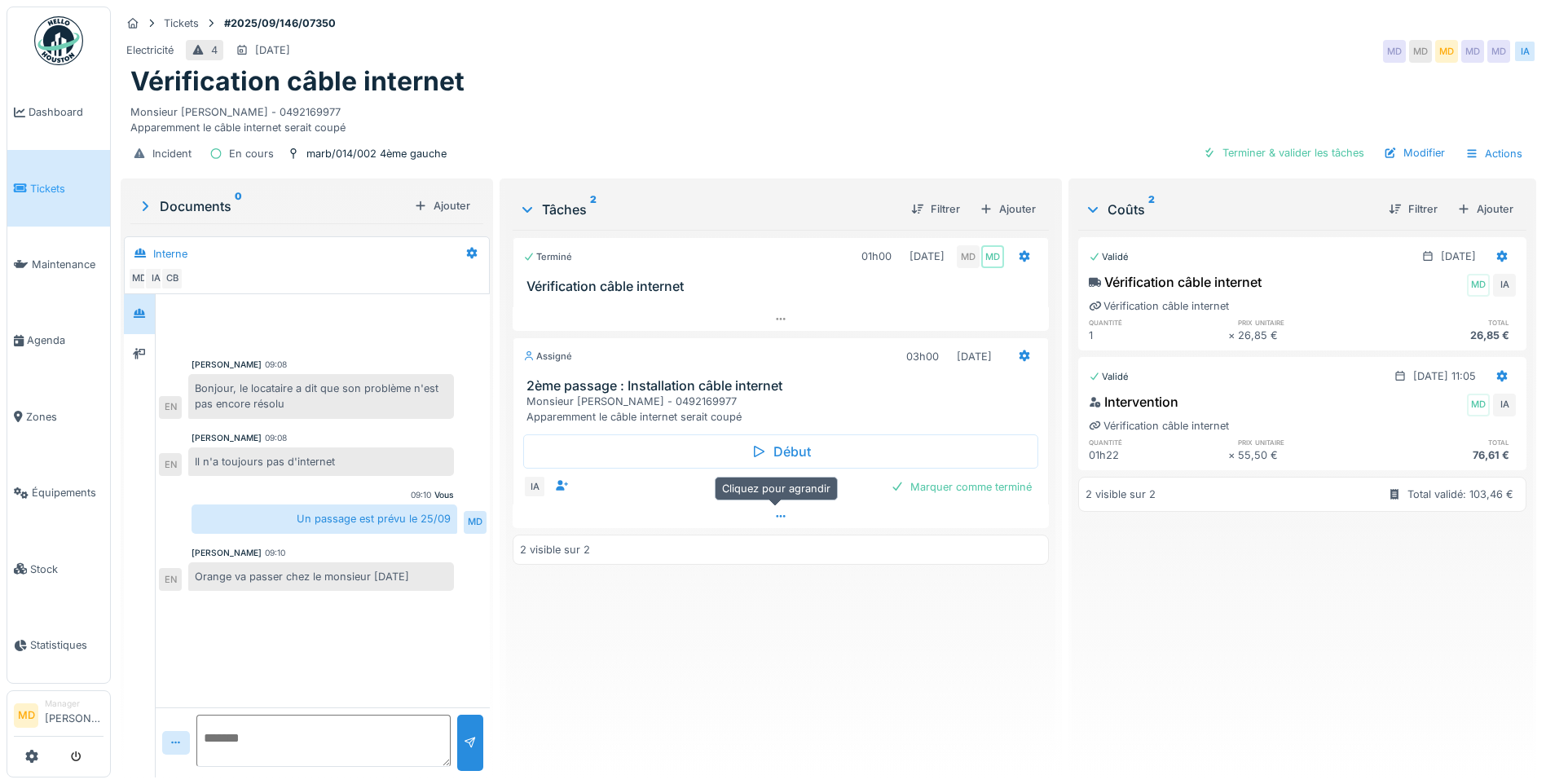
click at [778, 520] on icon at bounding box center [781, 516] width 13 height 11
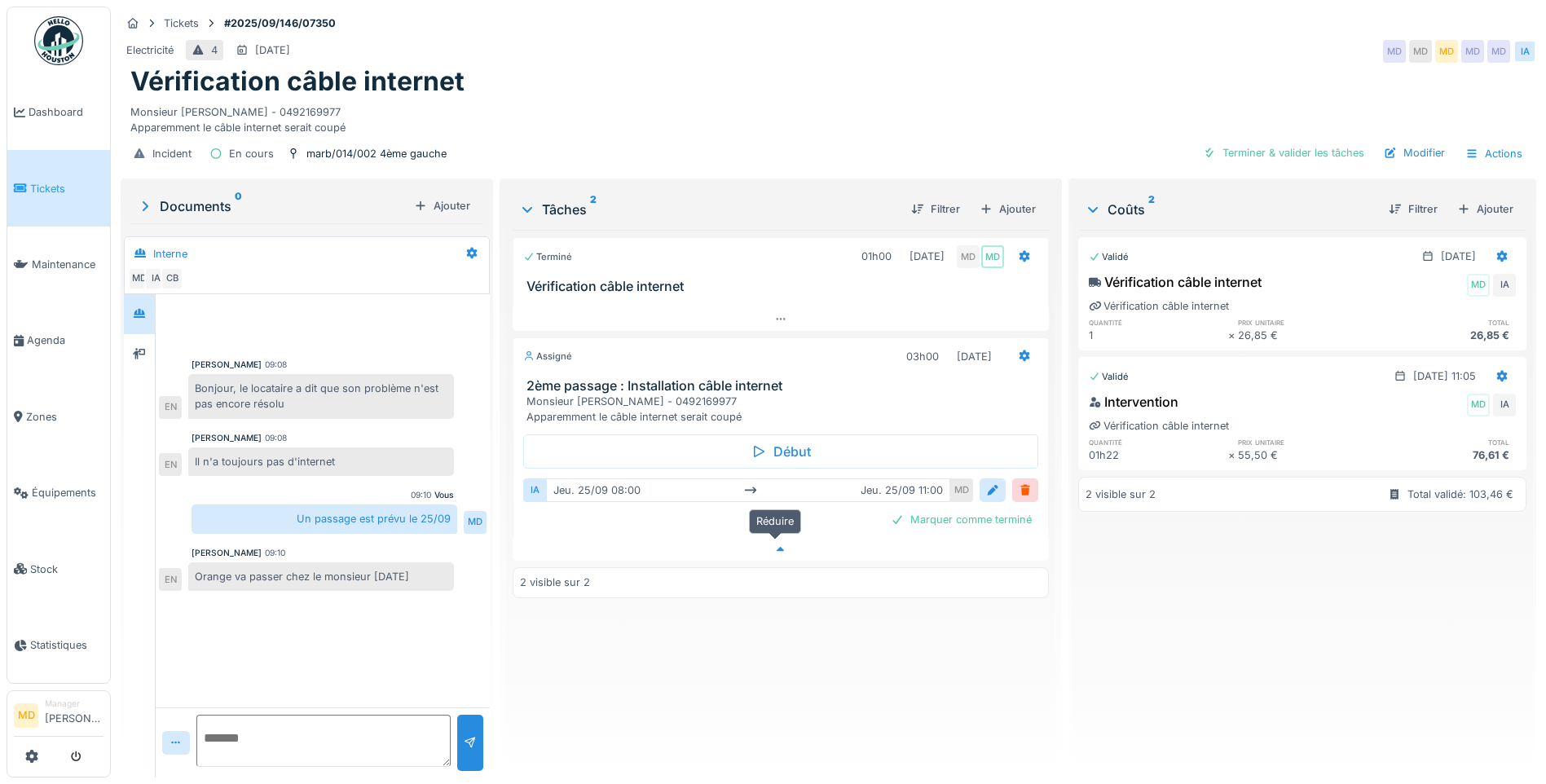
click at [774, 544] on icon at bounding box center [781, 550] width 13 height 11
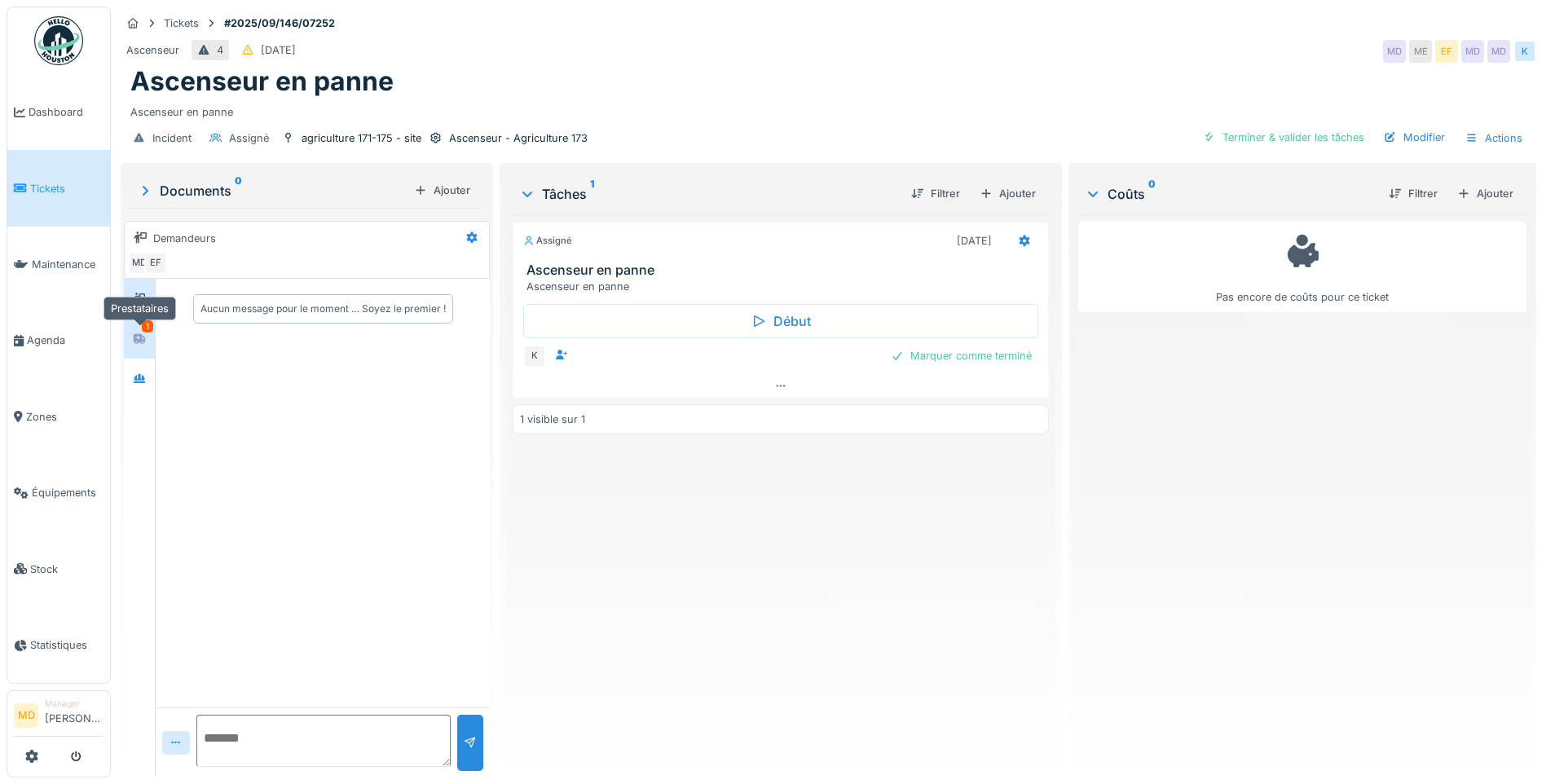
click at [135, 348] on div at bounding box center [140, 338] width 25 height 20
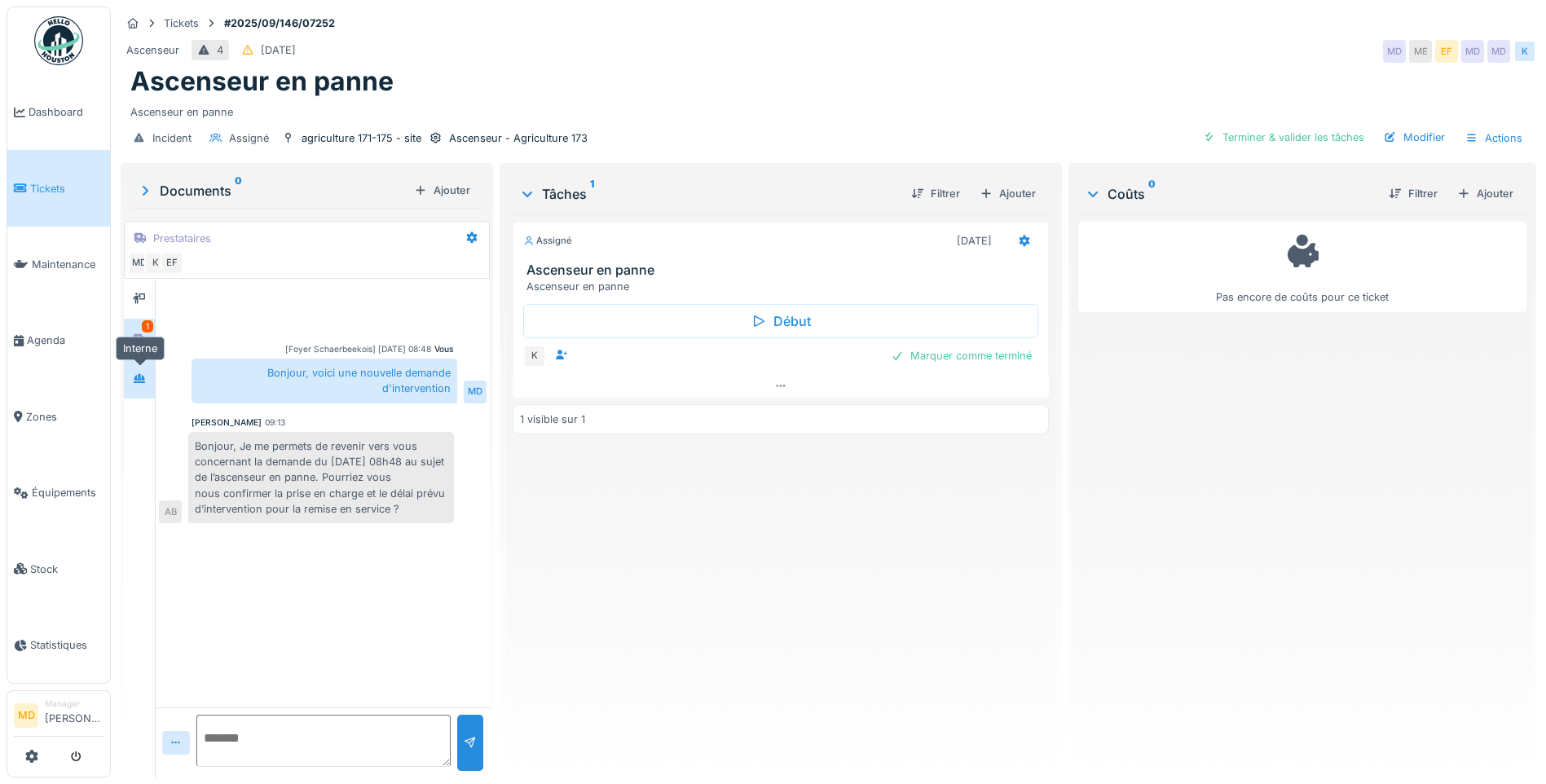
click at [145, 381] on icon at bounding box center [139, 378] width 11 height 9
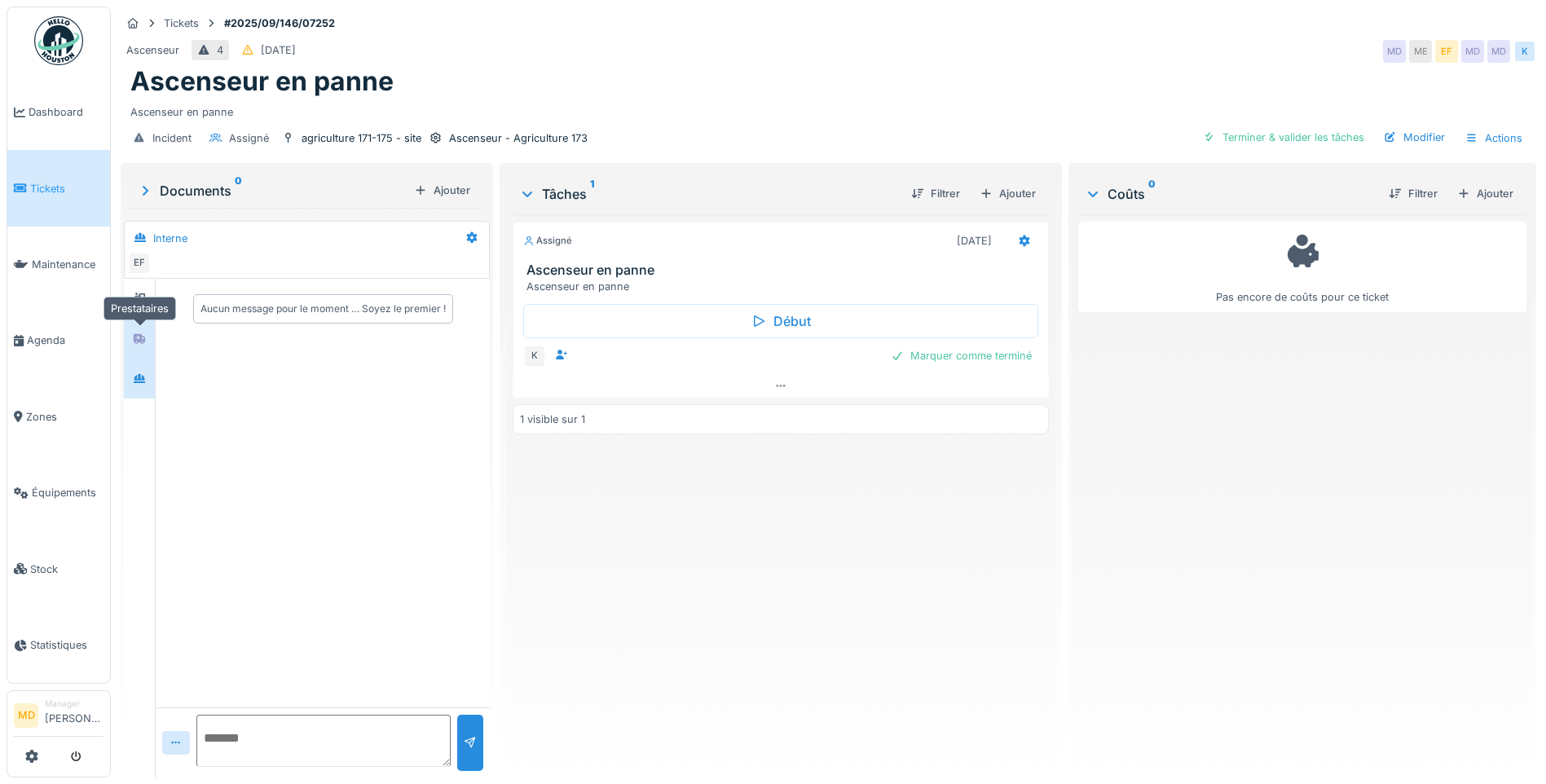
click at [144, 328] on div at bounding box center [140, 338] width 25 height 20
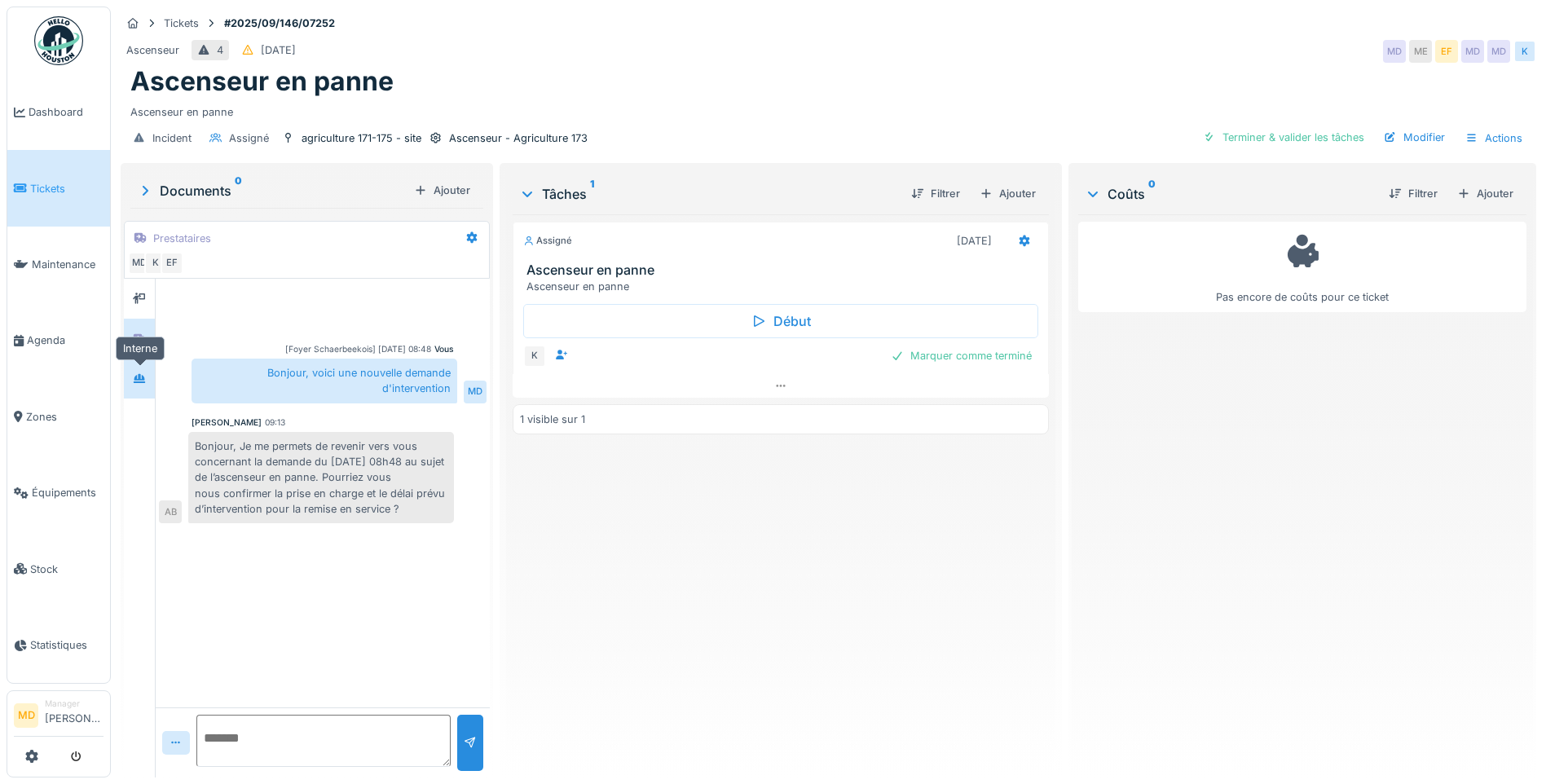
click at [130, 377] on div at bounding box center [140, 378] width 25 height 20
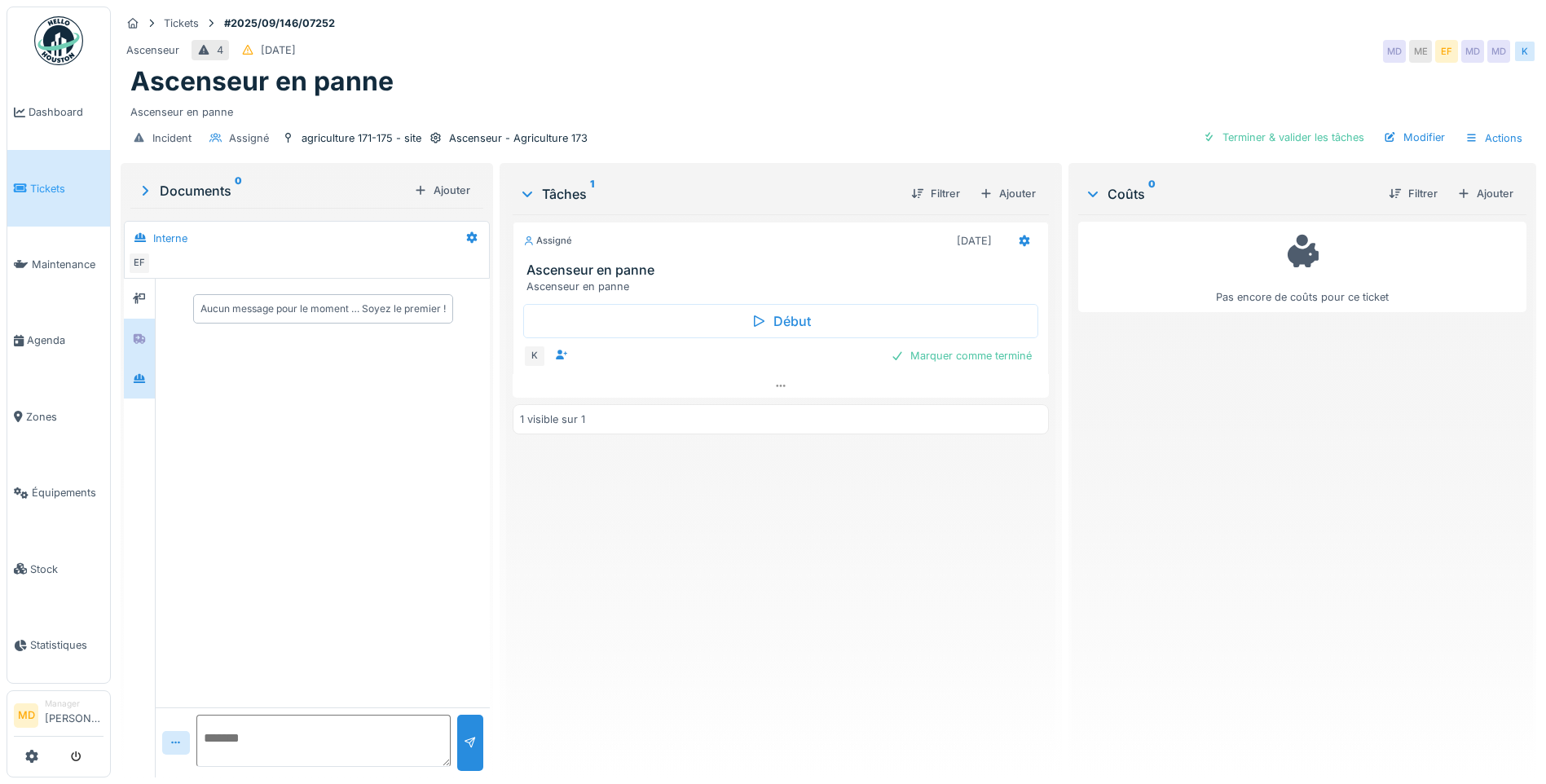
click at [153, 341] on div at bounding box center [139, 338] width 31 height 40
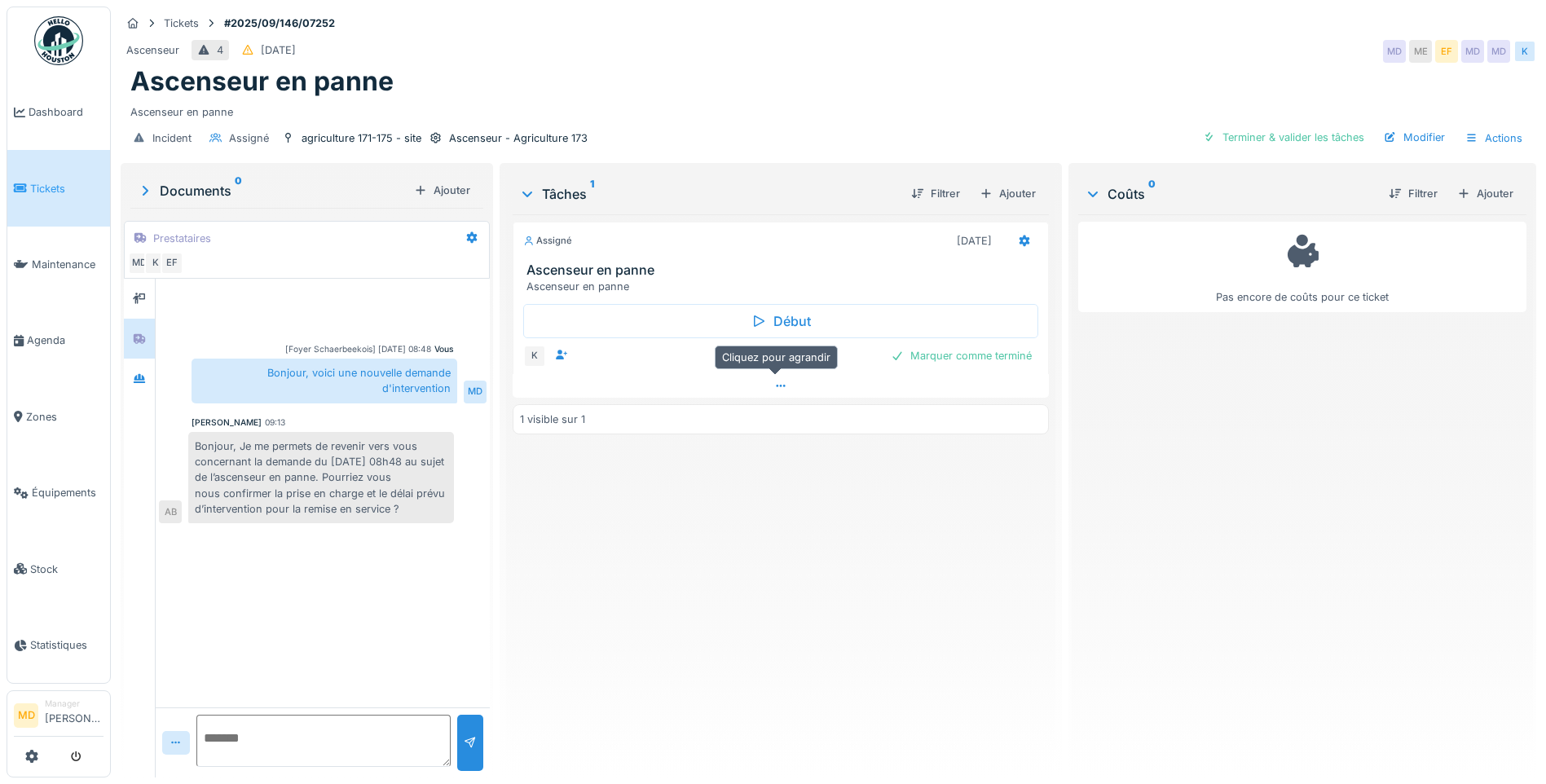
click at [775, 390] on icon at bounding box center [781, 385] width 13 height 11
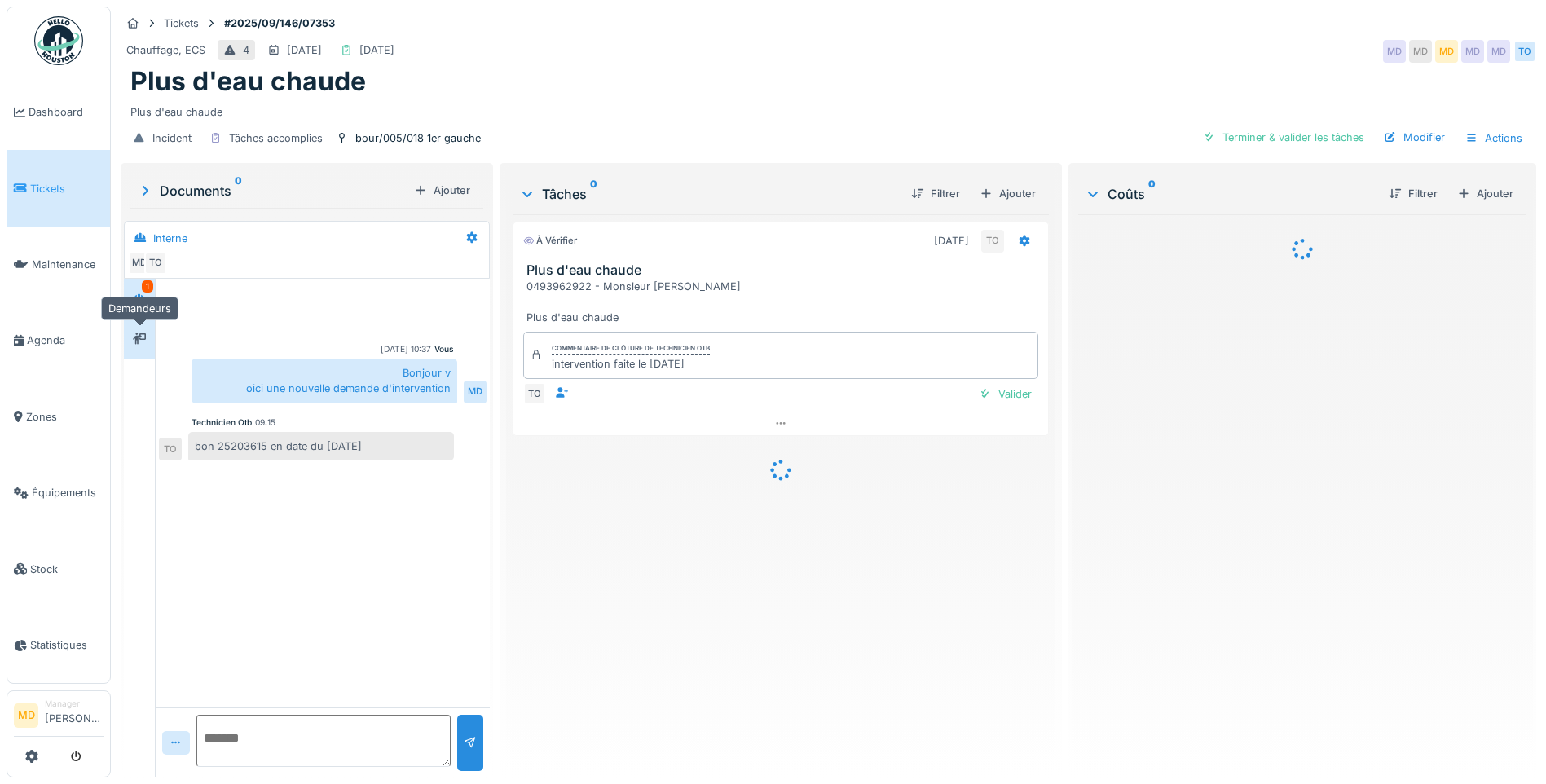
click at [140, 340] on icon at bounding box center [139, 339] width 13 height 11
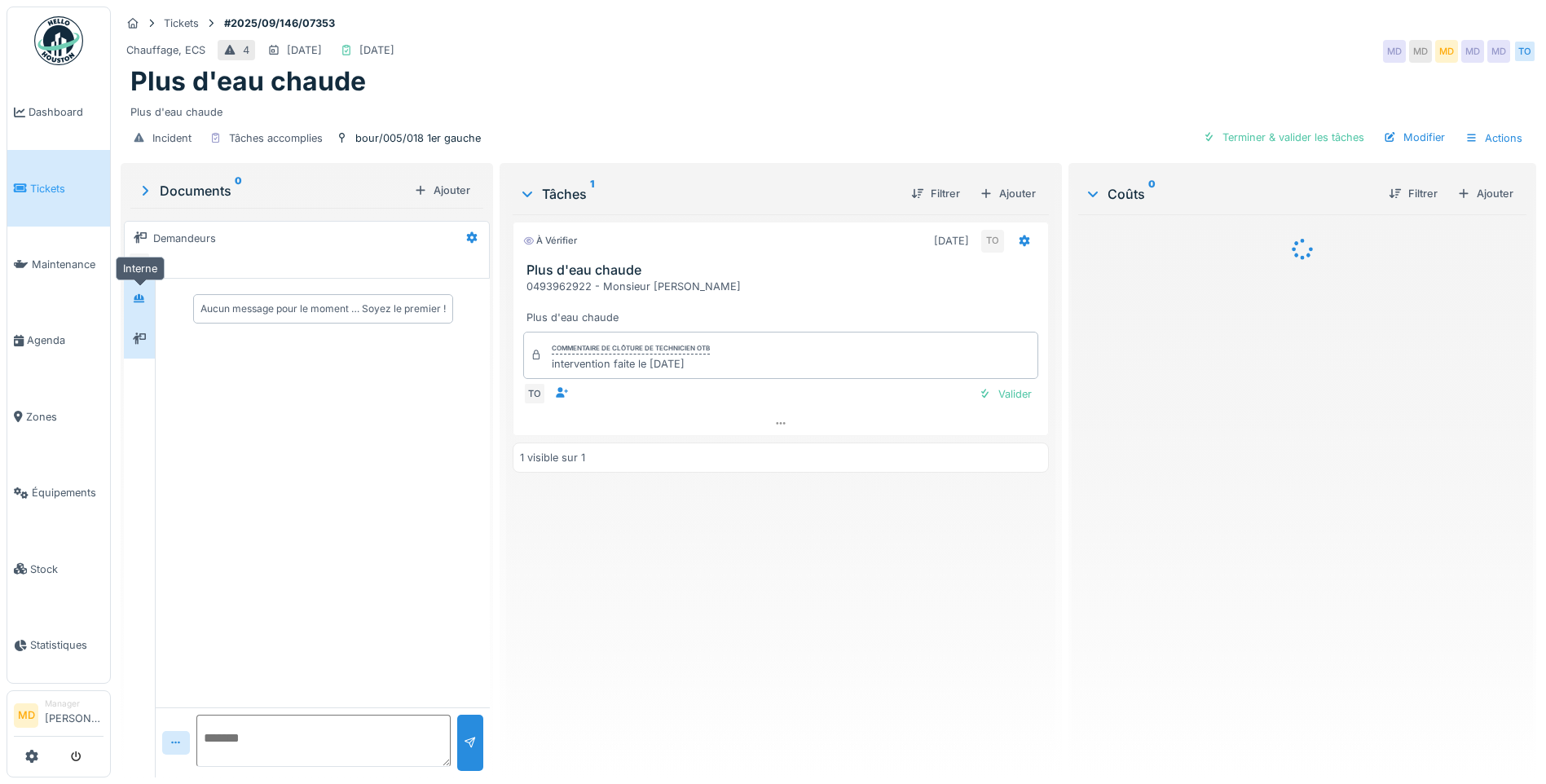
click at [147, 295] on div at bounding box center [140, 298] width 25 height 20
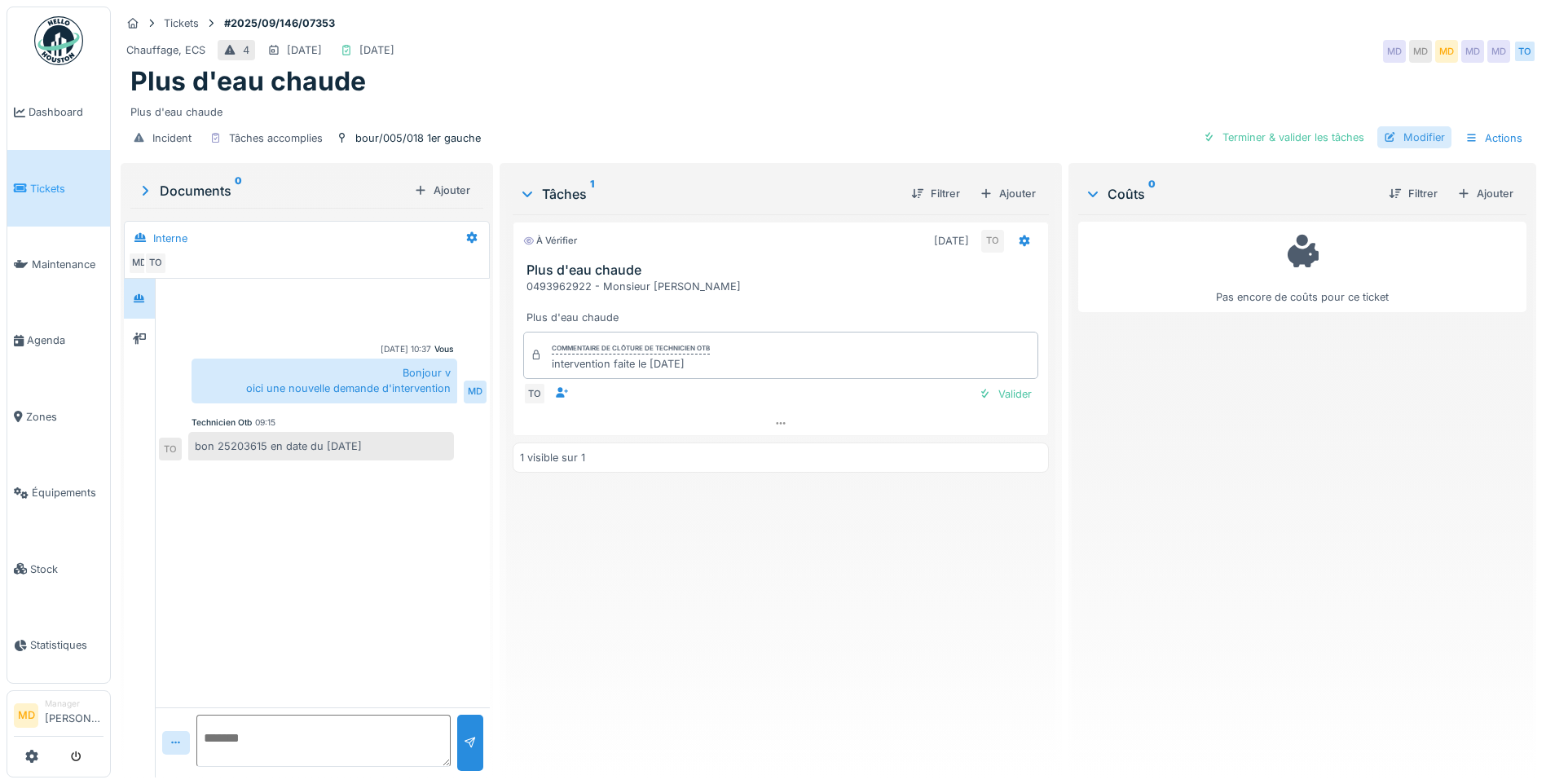
click at [1421, 131] on div "Modifier" at bounding box center [1414, 137] width 74 height 22
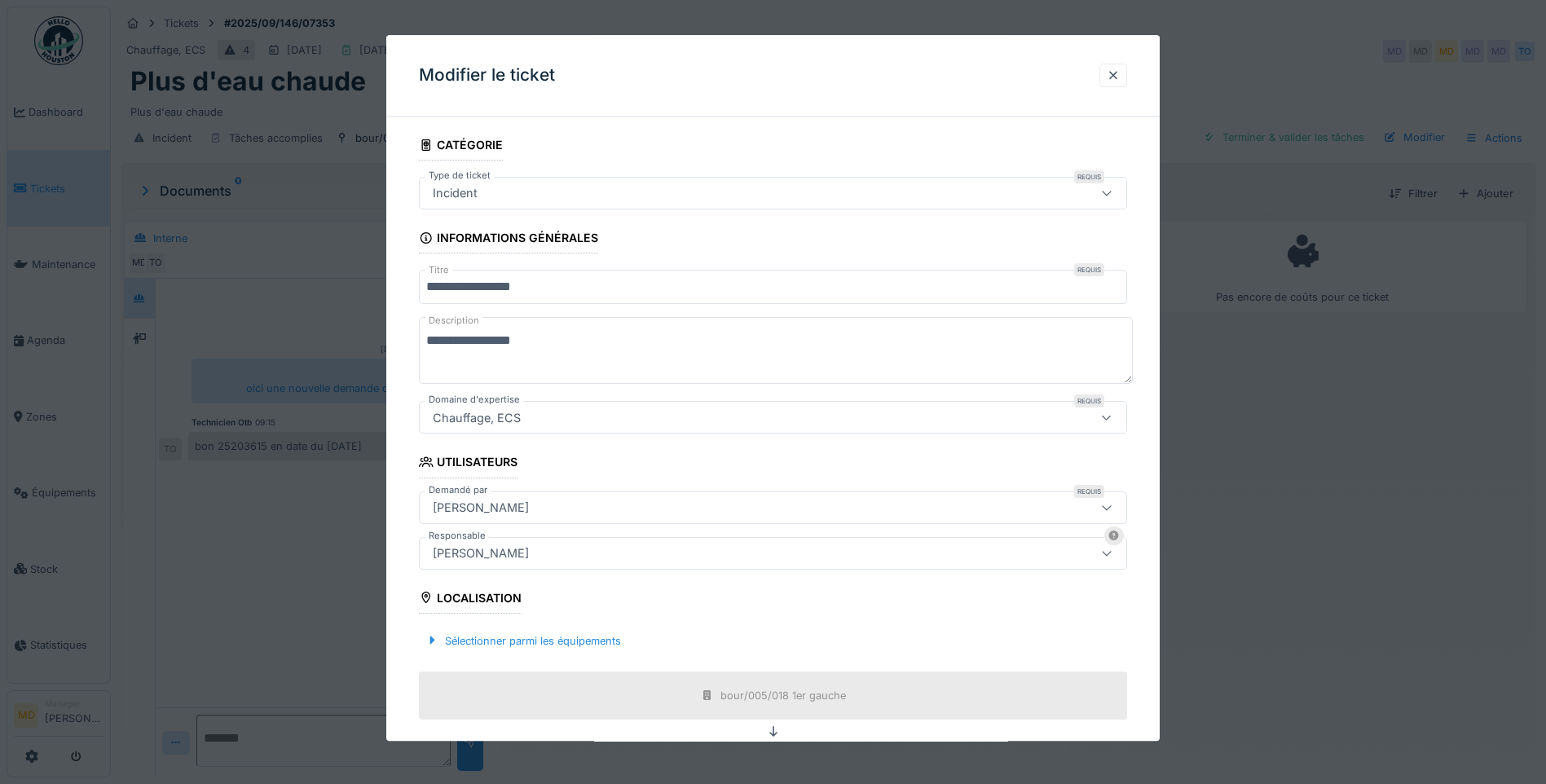
click at [501, 544] on div "[PERSON_NAME]" at bounding box center [481, 553] width 110 height 18
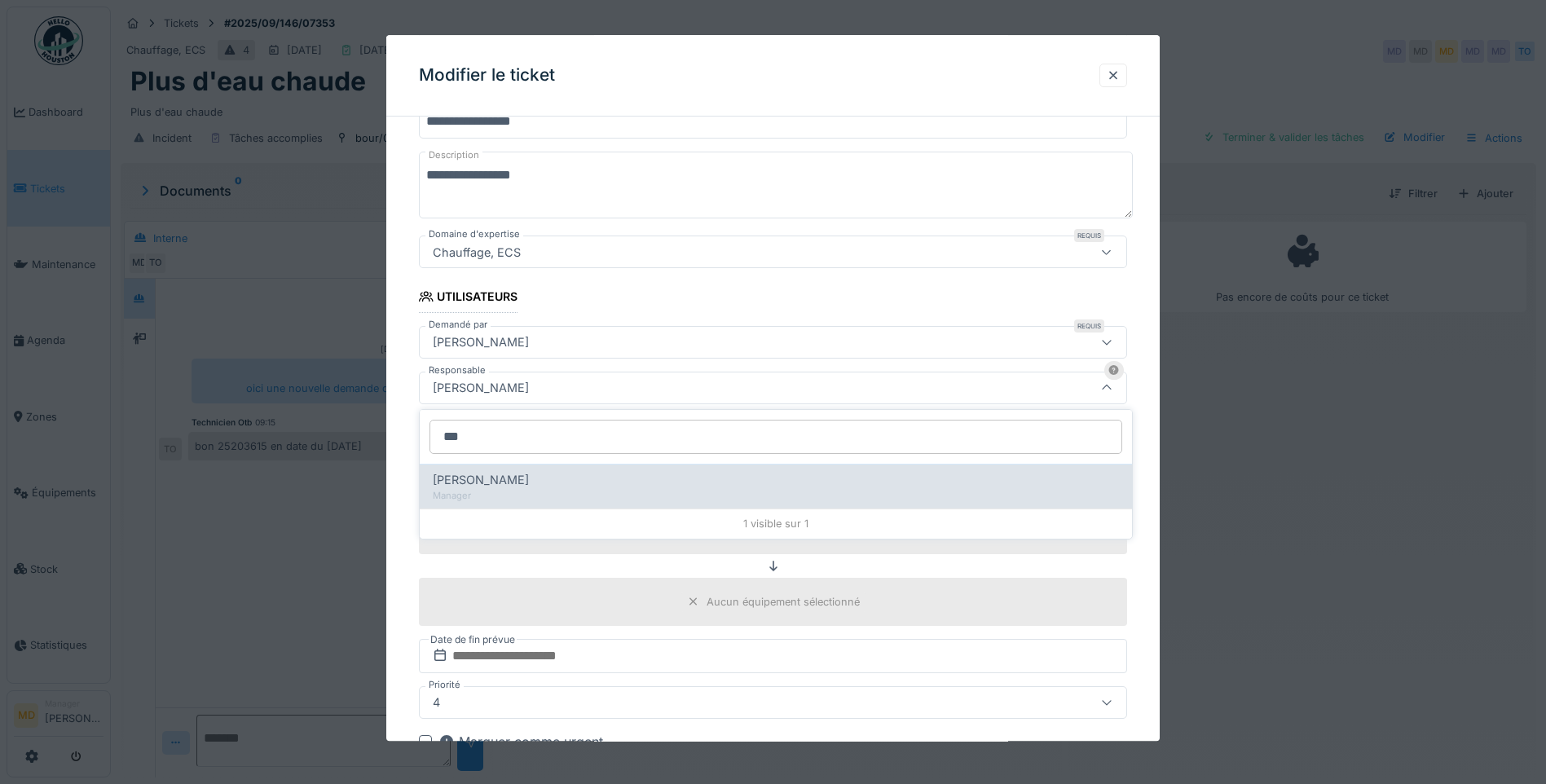
type input "***"
click at [504, 472] on span "[PERSON_NAME]" at bounding box center [480, 480] width 96 height 18
type input "****"
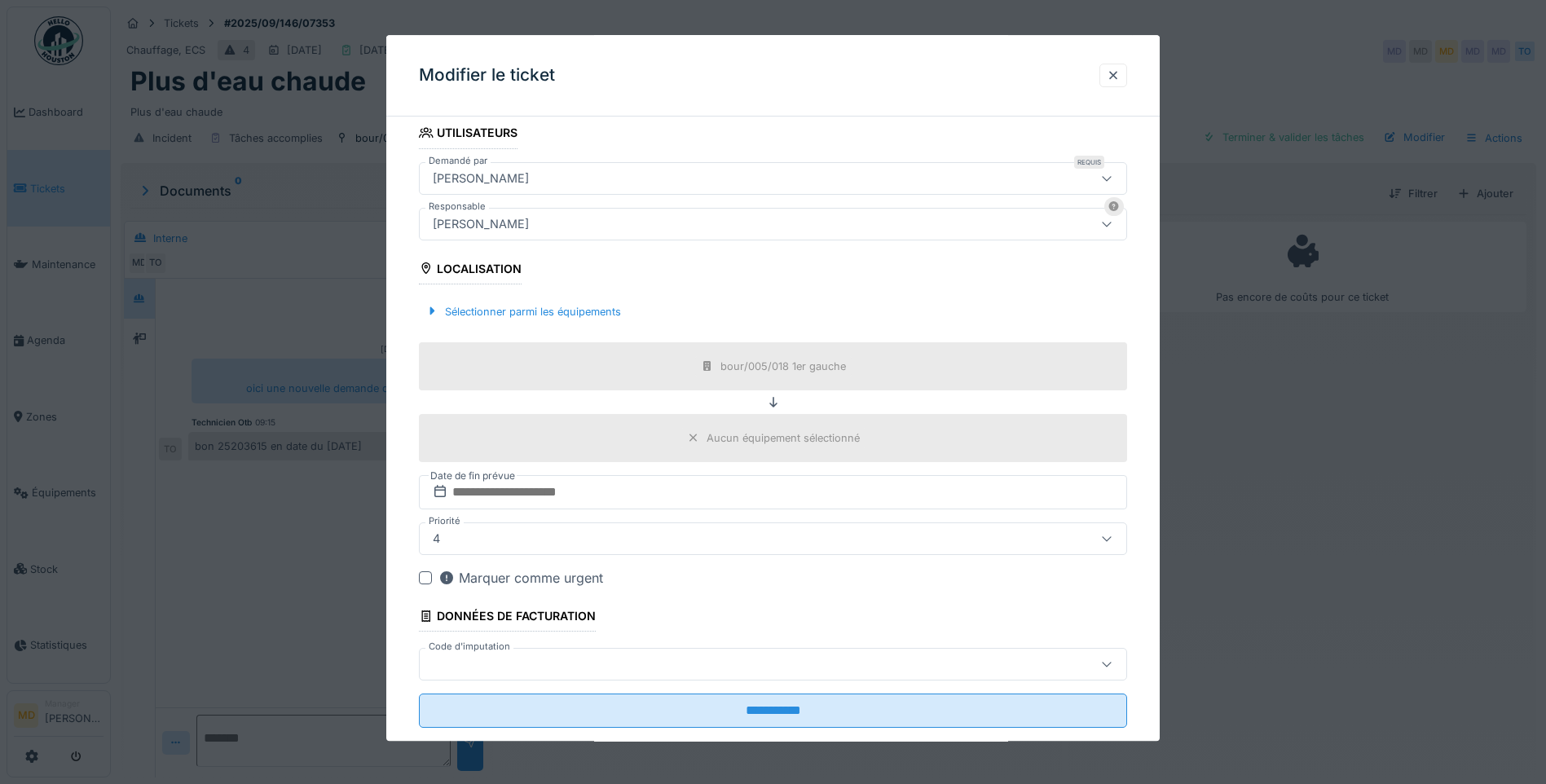
scroll to position [362, 0]
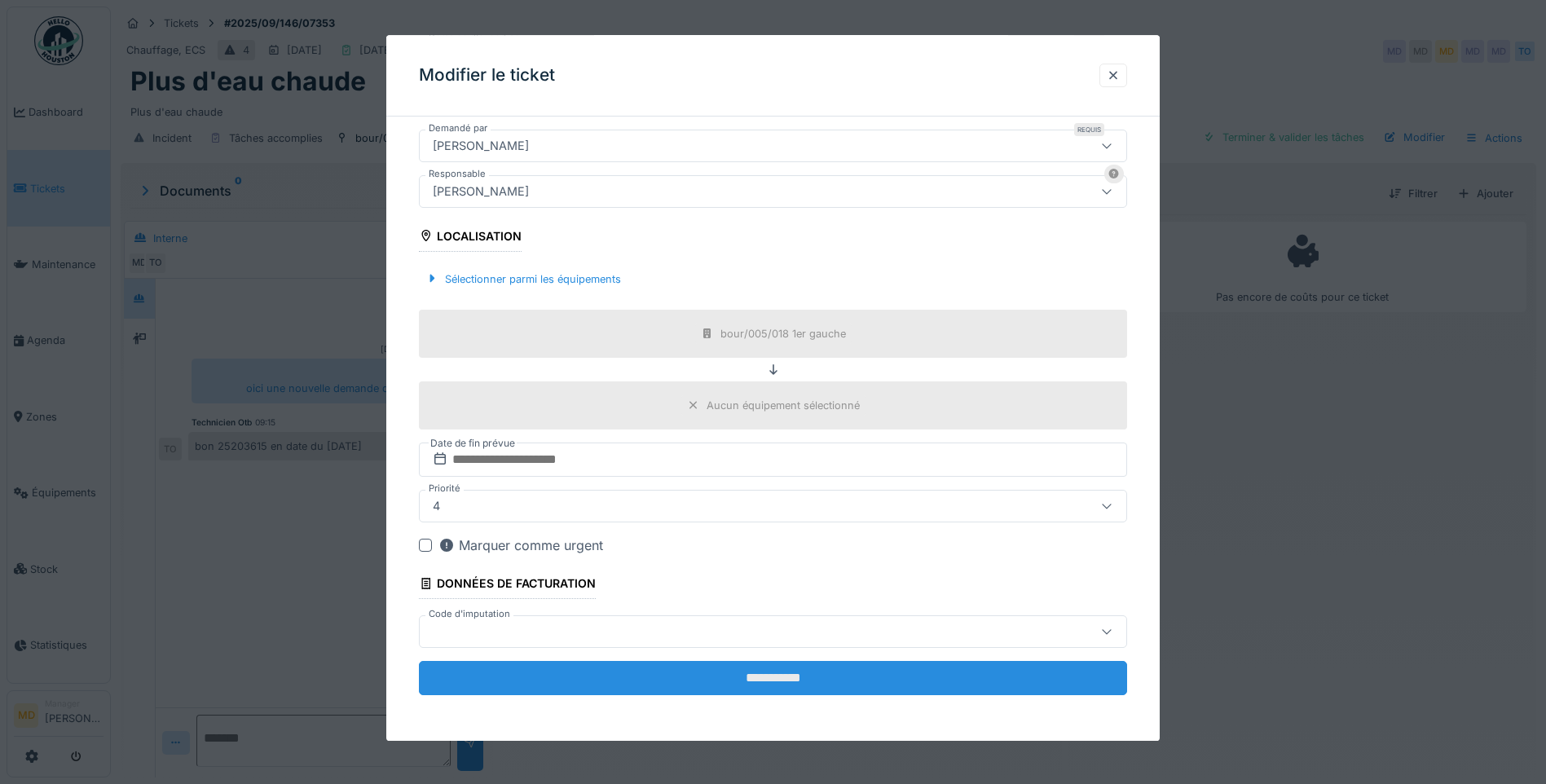
click at [567, 682] on input "**********" at bounding box center [773, 678] width 708 height 34
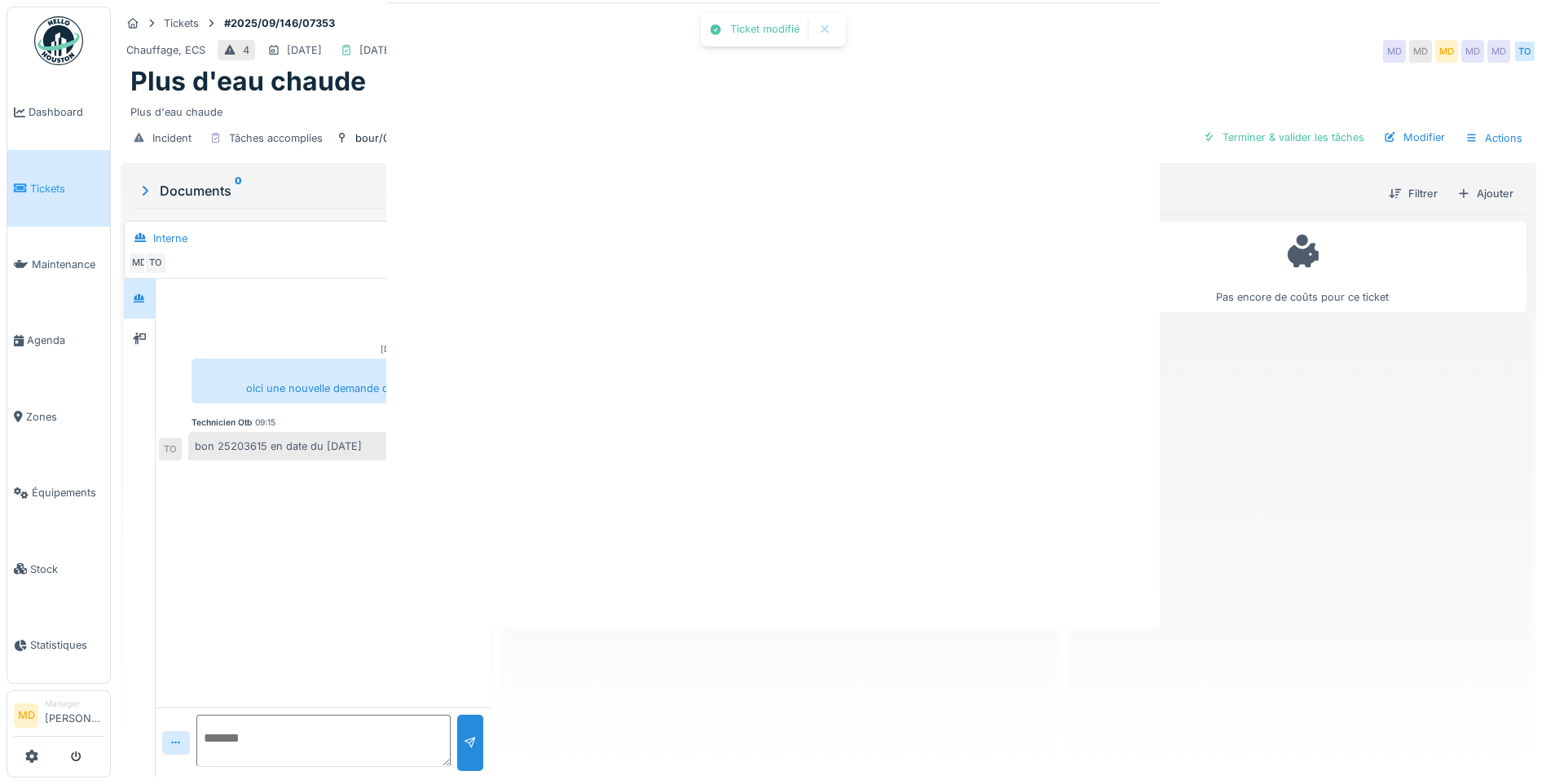
scroll to position [0, 0]
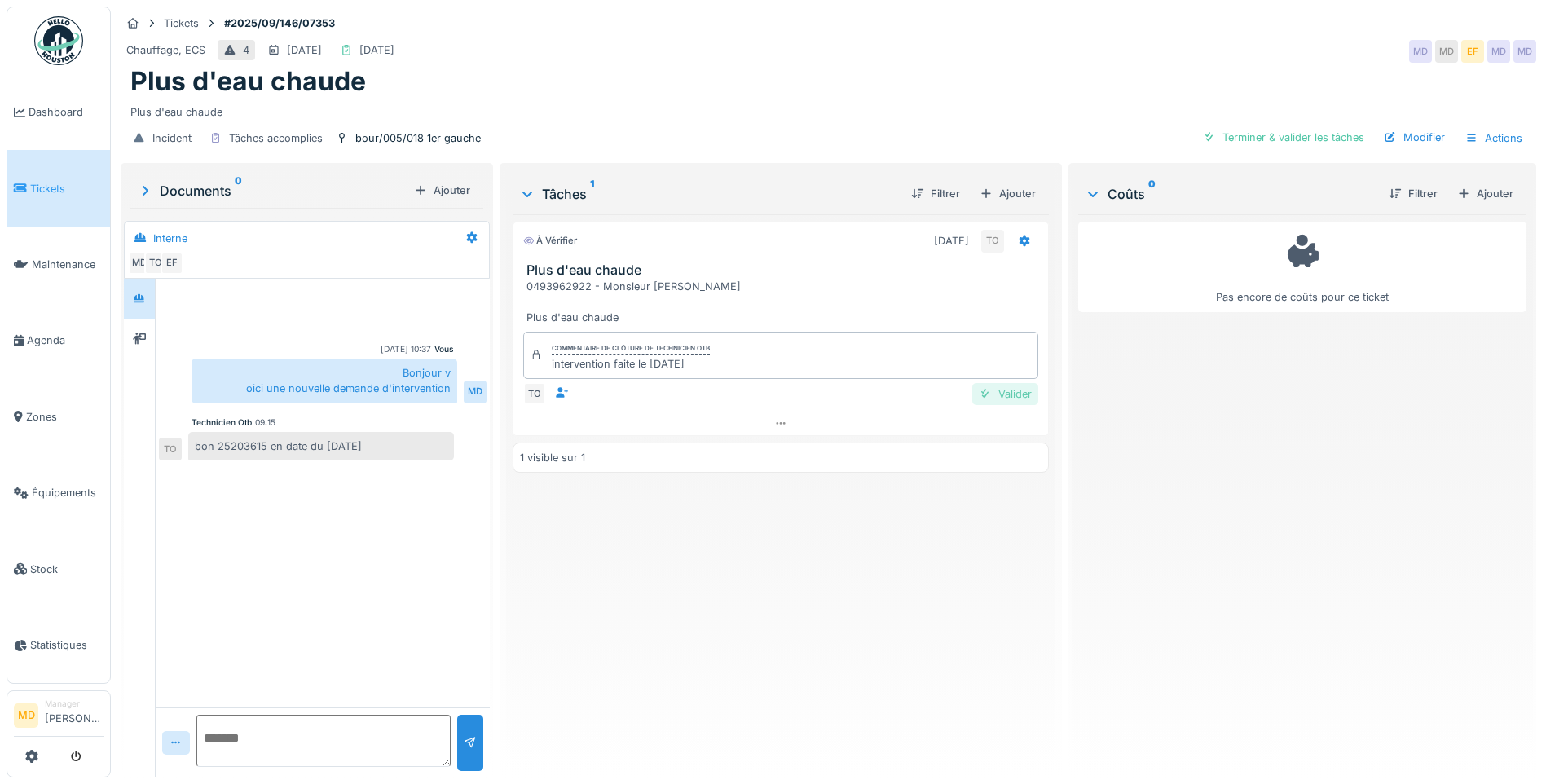
click at [979, 398] on div at bounding box center [985, 394] width 13 height 16
